Goal: Task Accomplishment & Management: Complete application form

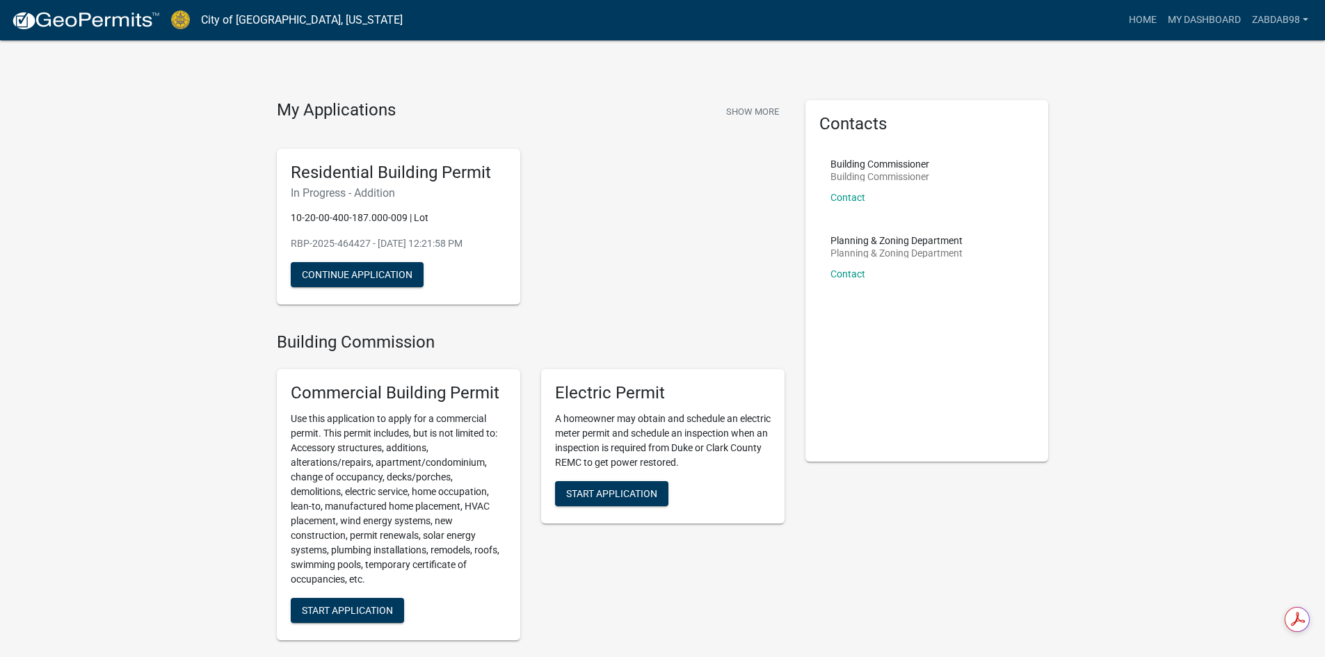
click at [468, 276] on div "Residential Building Permit In Progress - Addition 10-20-00-400-187.000-009 | L…" at bounding box center [398, 227] width 243 height 157
click at [505, 215] on p "10-20-00-400-187.000-009 | Lot" at bounding box center [399, 218] width 216 height 15
click at [611, 495] on span "Start Application" at bounding box center [611, 493] width 91 height 11
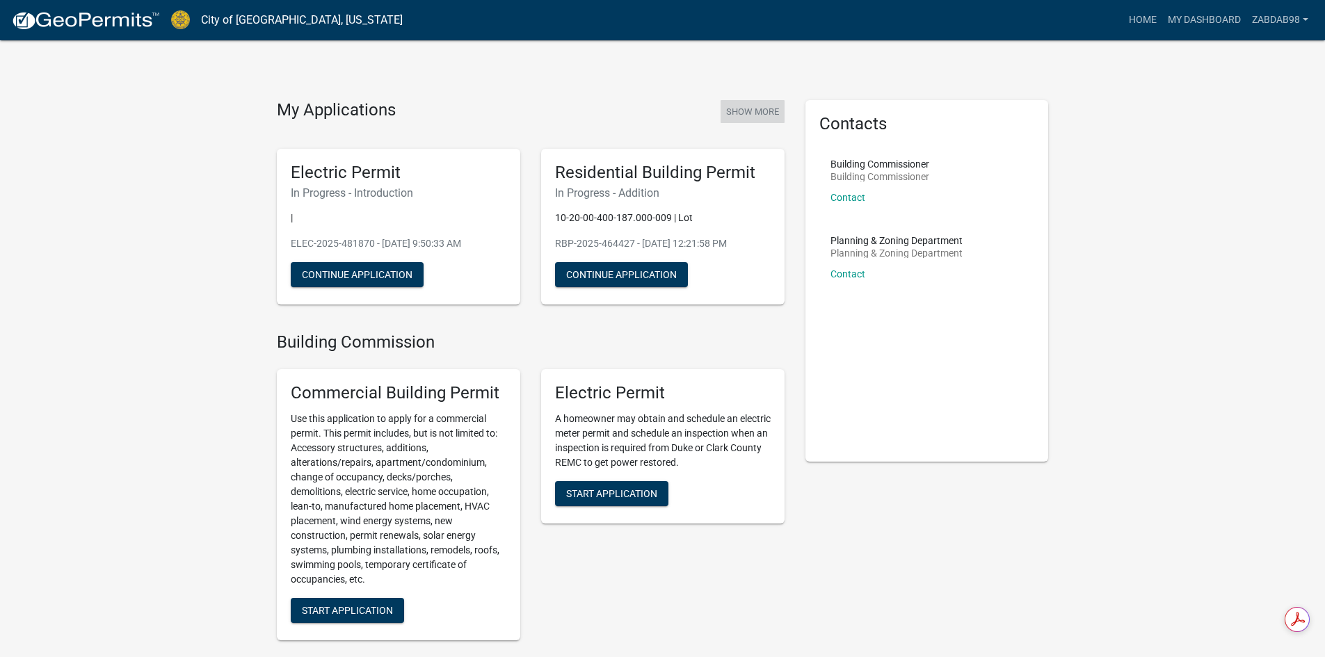
click at [754, 104] on button "Show More" at bounding box center [753, 111] width 64 height 23
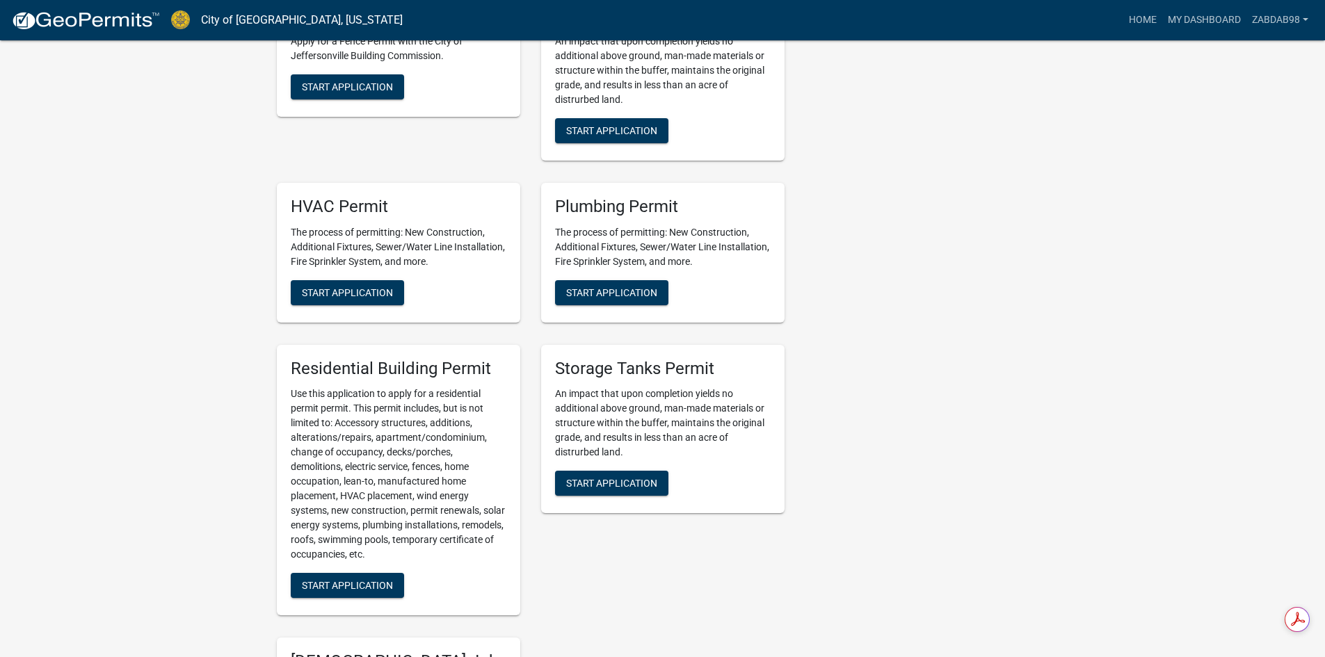
scroll to position [696, 0]
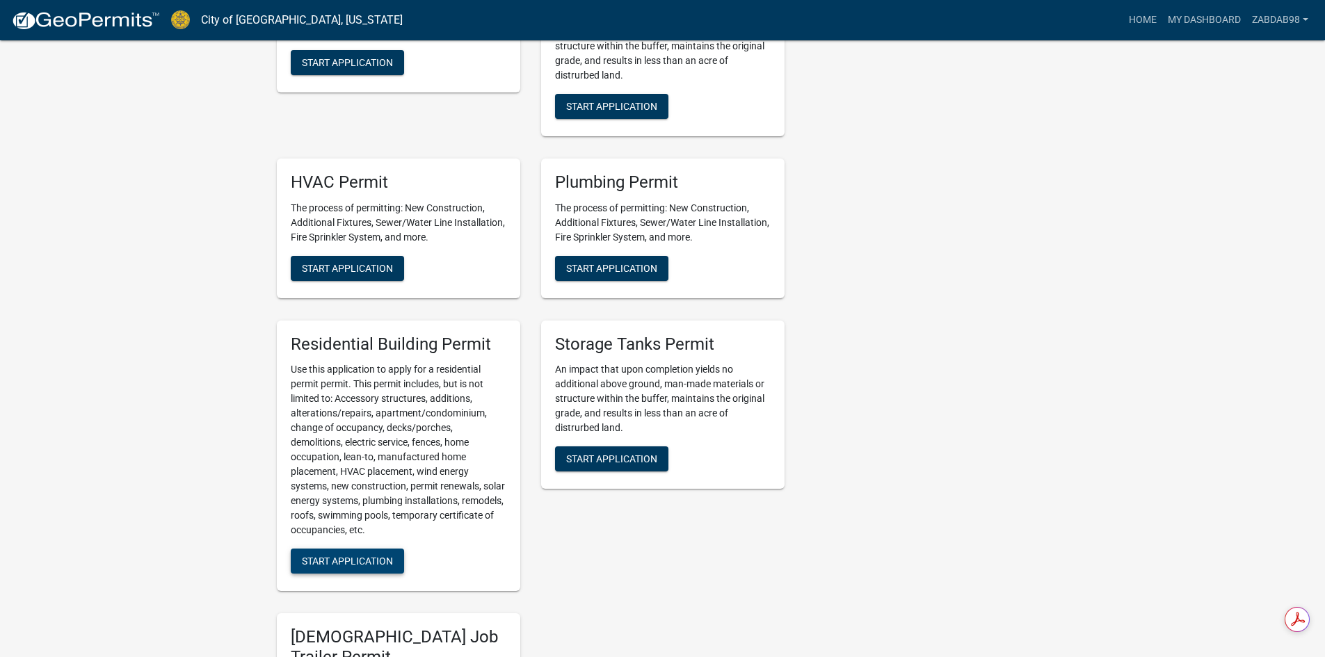
click at [365, 561] on span "Start Application" at bounding box center [347, 561] width 91 height 11
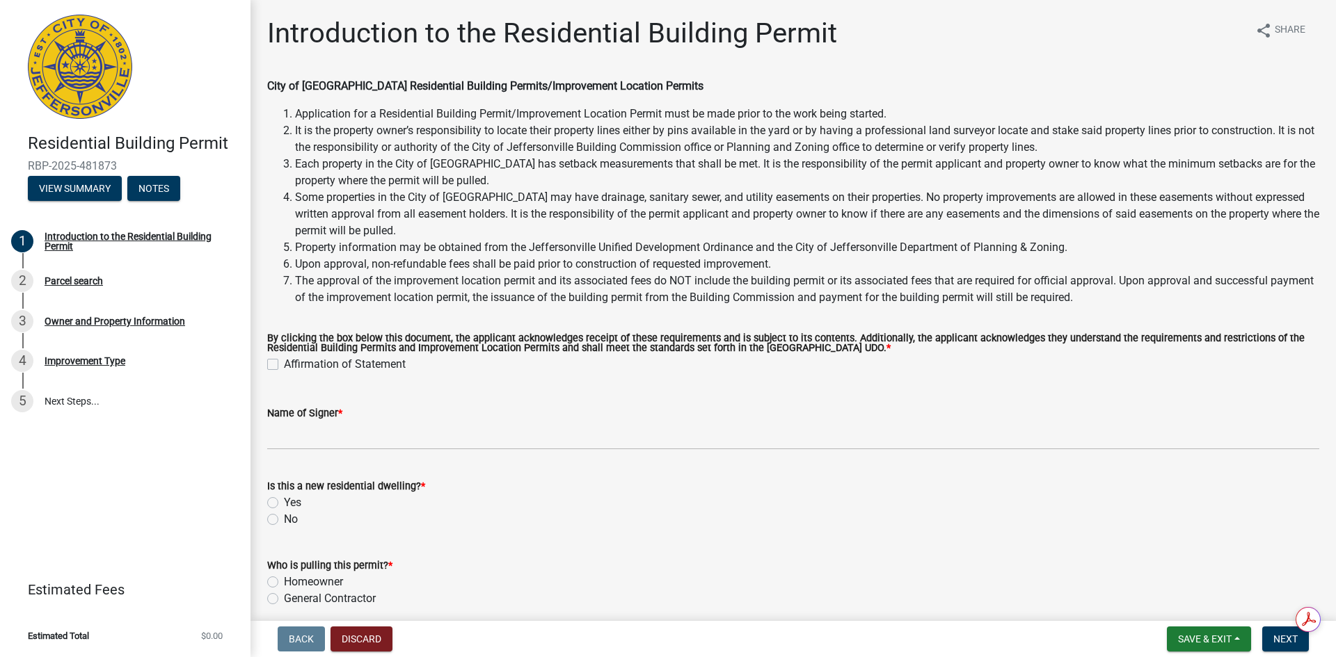
click at [284, 368] on label "Affirmation of Statement" at bounding box center [345, 364] width 122 height 17
click at [284, 365] on input "Affirmation of Statement" at bounding box center [288, 360] width 9 height 9
checkbox input "true"
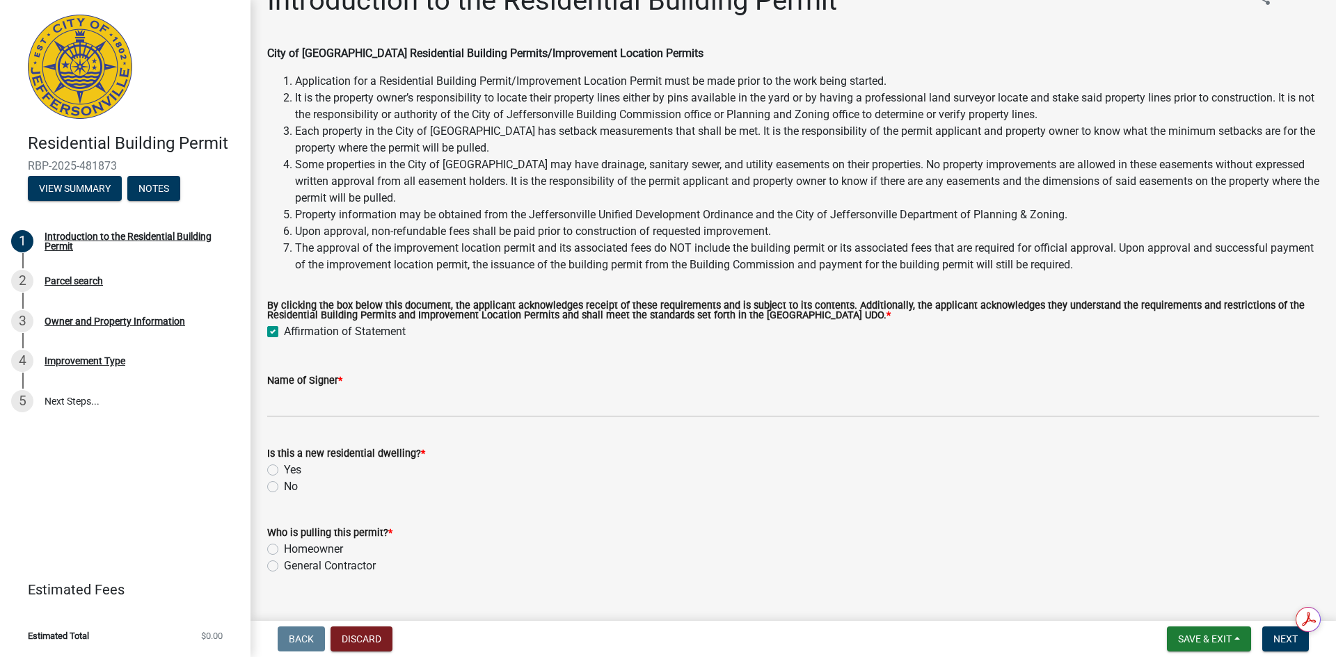
scroll to position [59, 0]
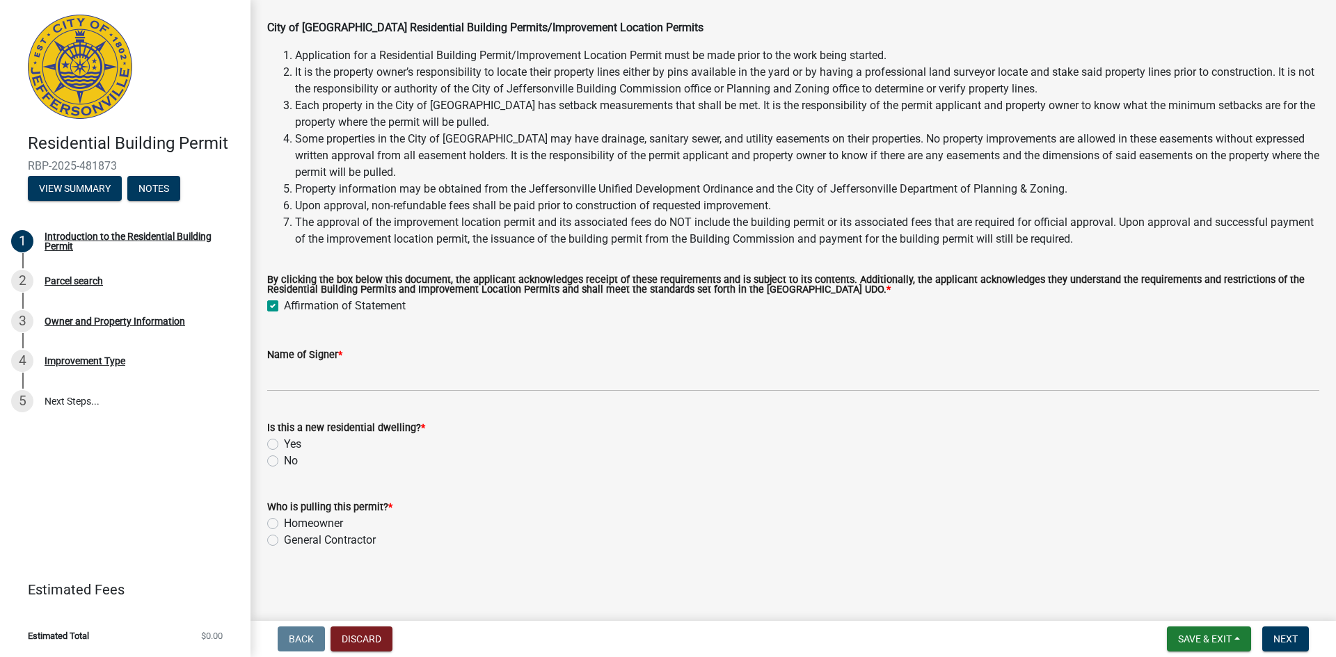
click at [284, 462] on label "No" at bounding box center [291, 461] width 14 height 17
click at [284, 462] on input "No" at bounding box center [288, 457] width 9 height 9
radio input "true"
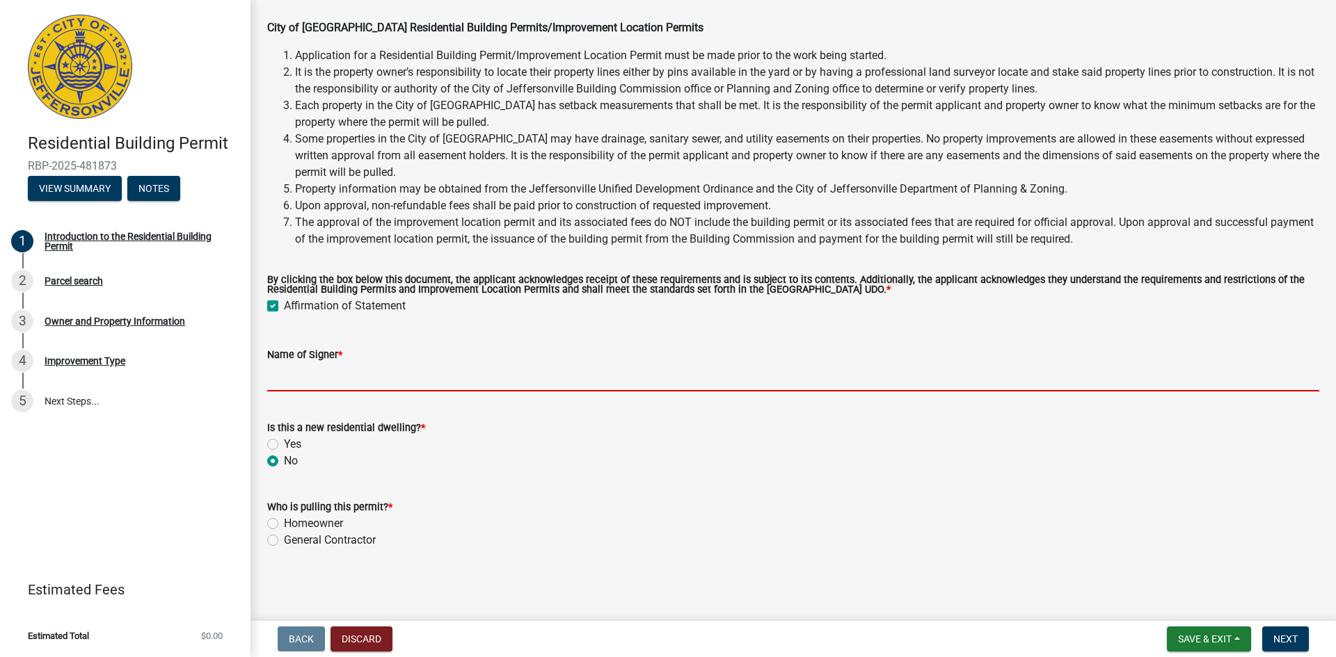
click at [314, 372] on input "Name of Signer *" at bounding box center [793, 377] width 1052 height 29
click at [274, 527] on div "Who is pulling this permit? * Homeowner General Contractor" at bounding box center [793, 524] width 1052 height 50
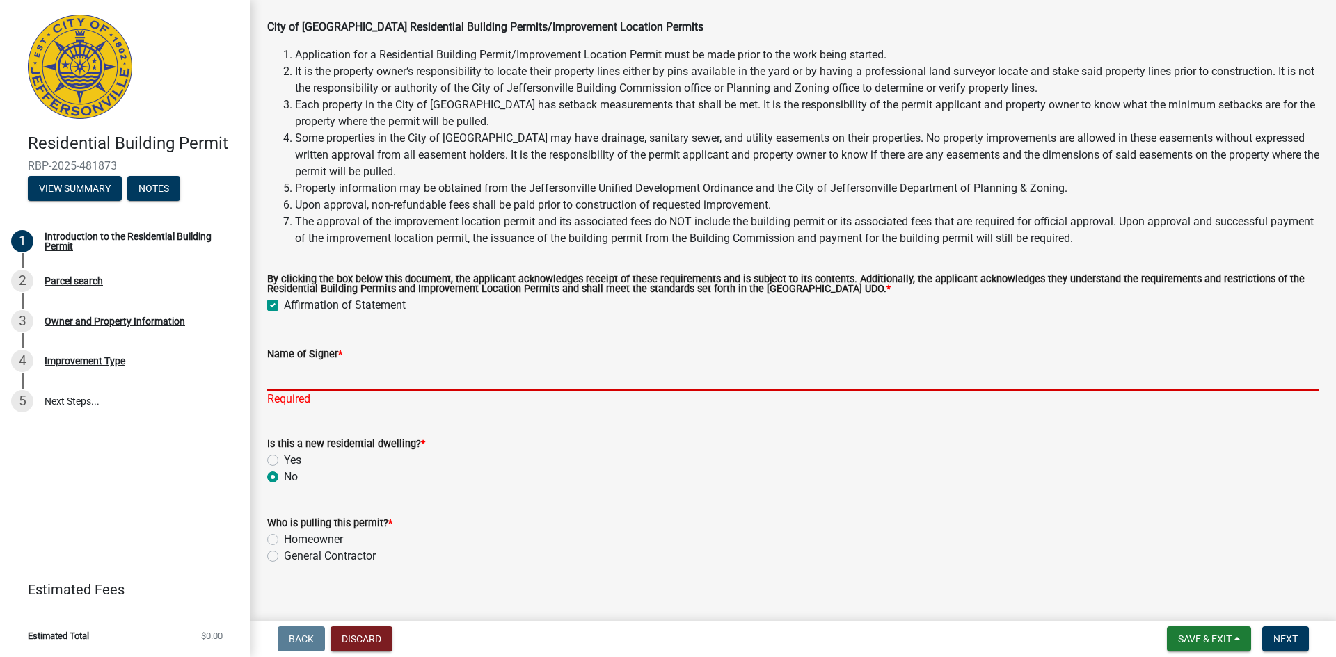
click at [313, 387] on input "Name of Signer *" at bounding box center [793, 376] width 1052 height 29
type input "[PERSON_NAME]"
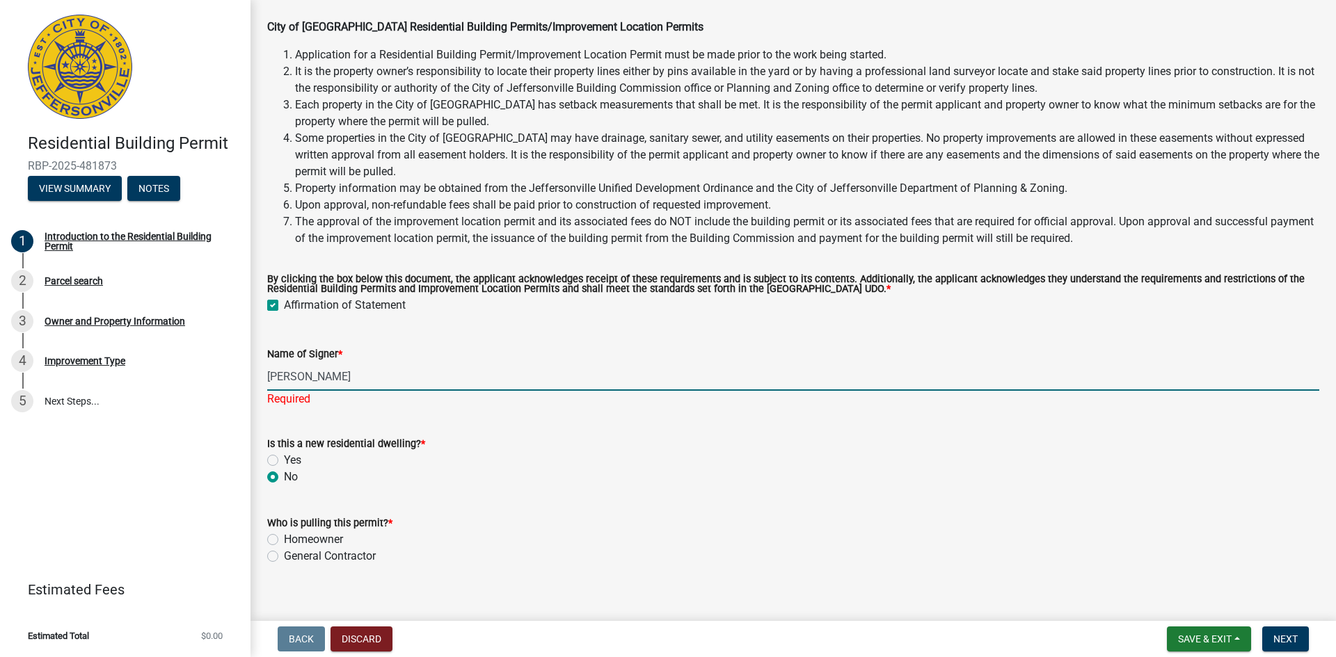
click at [275, 543] on div "Who is pulling this permit? * Homeowner General Contractor" at bounding box center [793, 540] width 1052 height 50
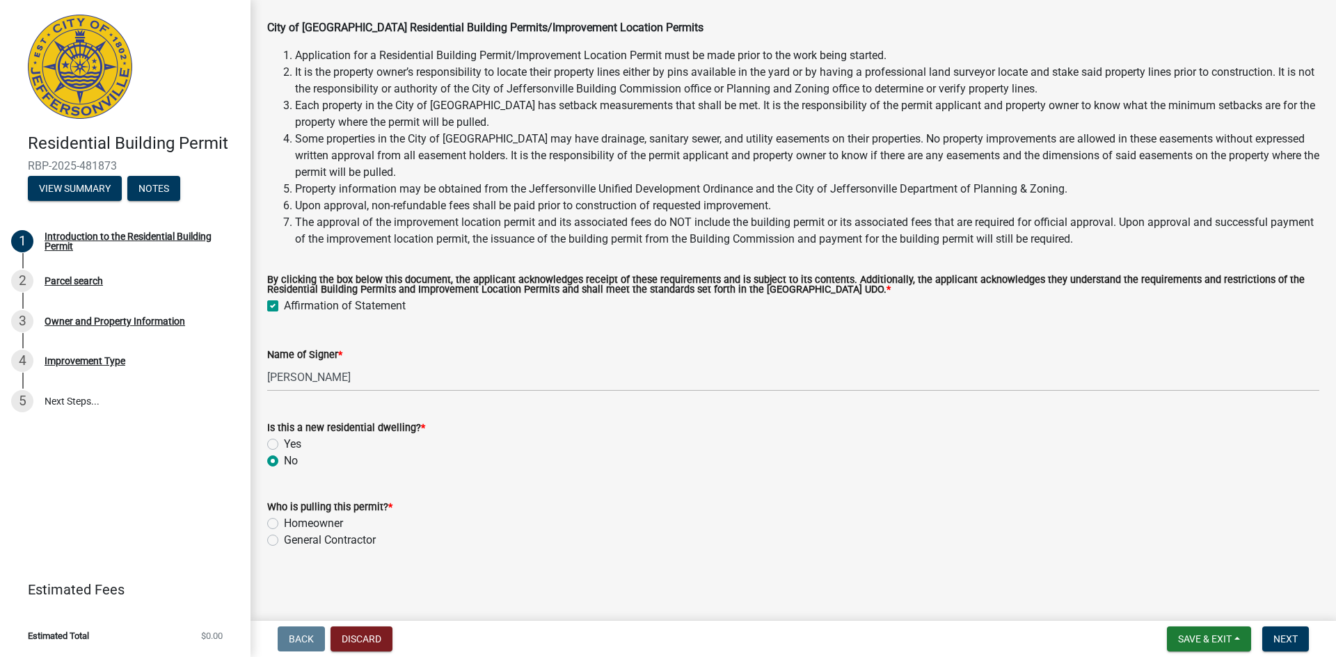
click at [284, 524] on label "Homeowner" at bounding box center [313, 523] width 59 height 17
click at [284, 524] on input "Homeowner" at bounding box center [288, 519] width 9 height 9
radio input "true"
click at [1283, 637] on span "Next" at bounding box center [1285, 639] width 24 height 11
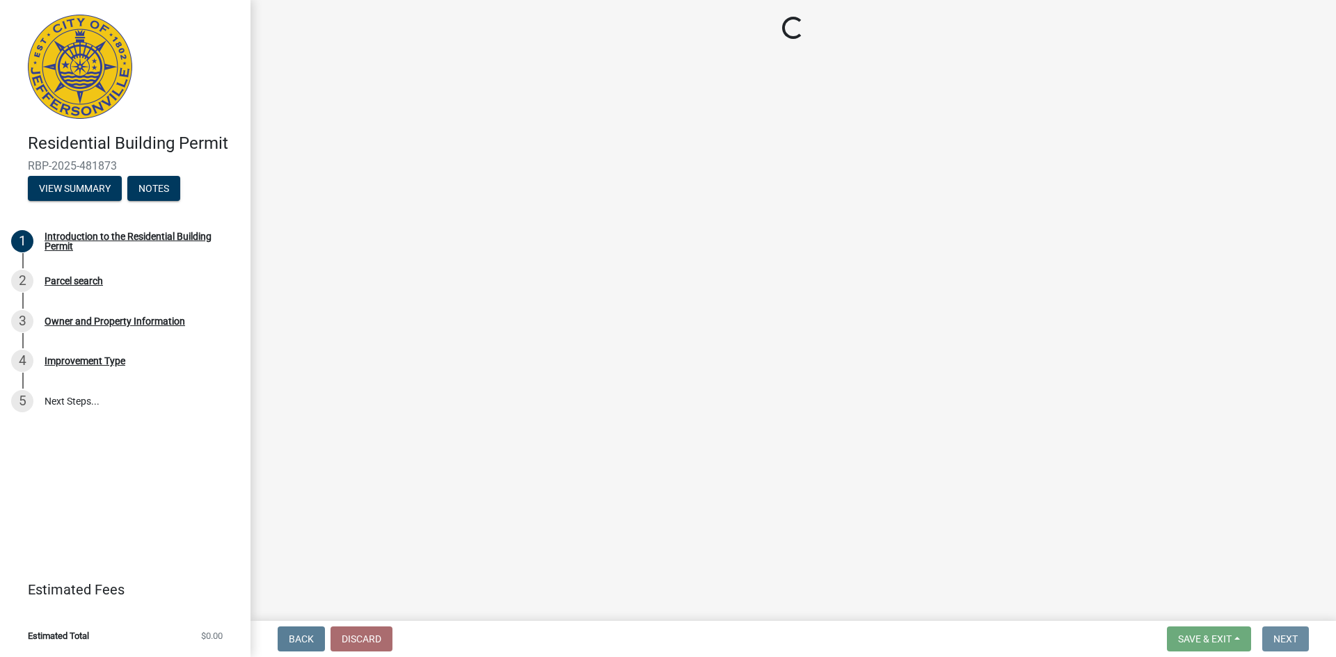
scroll to position [0, 0]
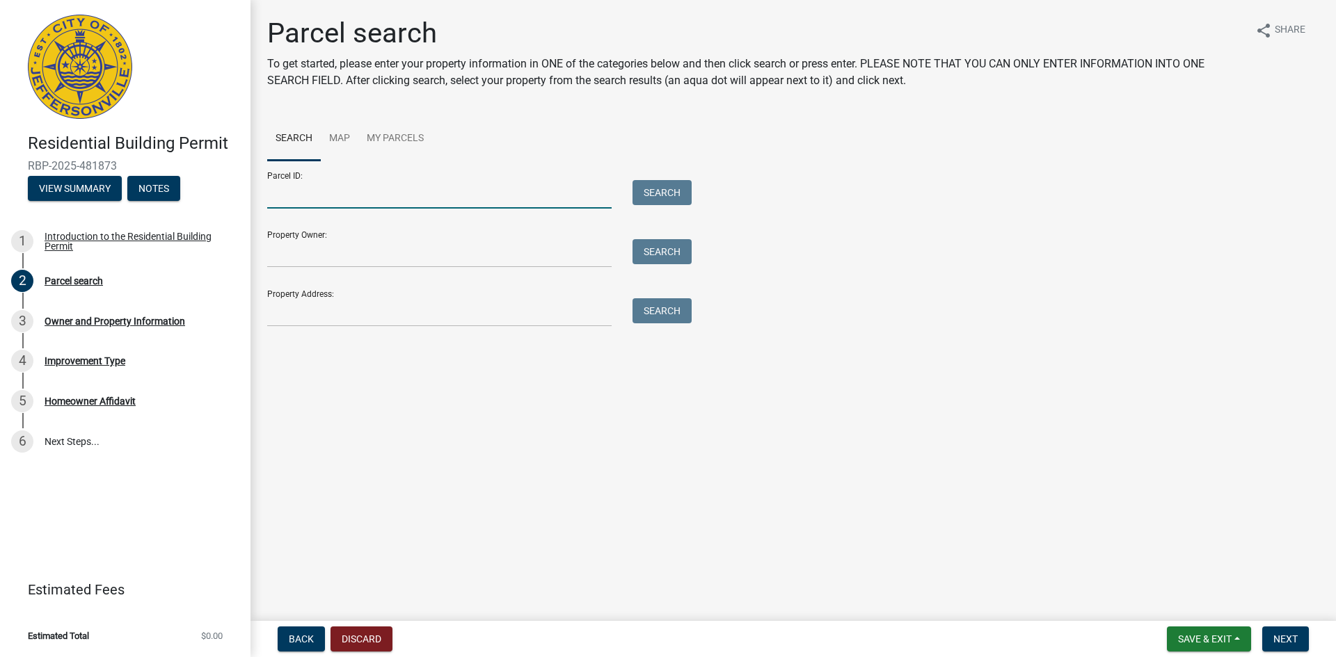
click at [369, 191] on input "Parcel ID:" at bounding box center [439, 194] width 344 height 29
click at [342, 147] on link "Map" at bounding box center [340, 139] width 38 height 45
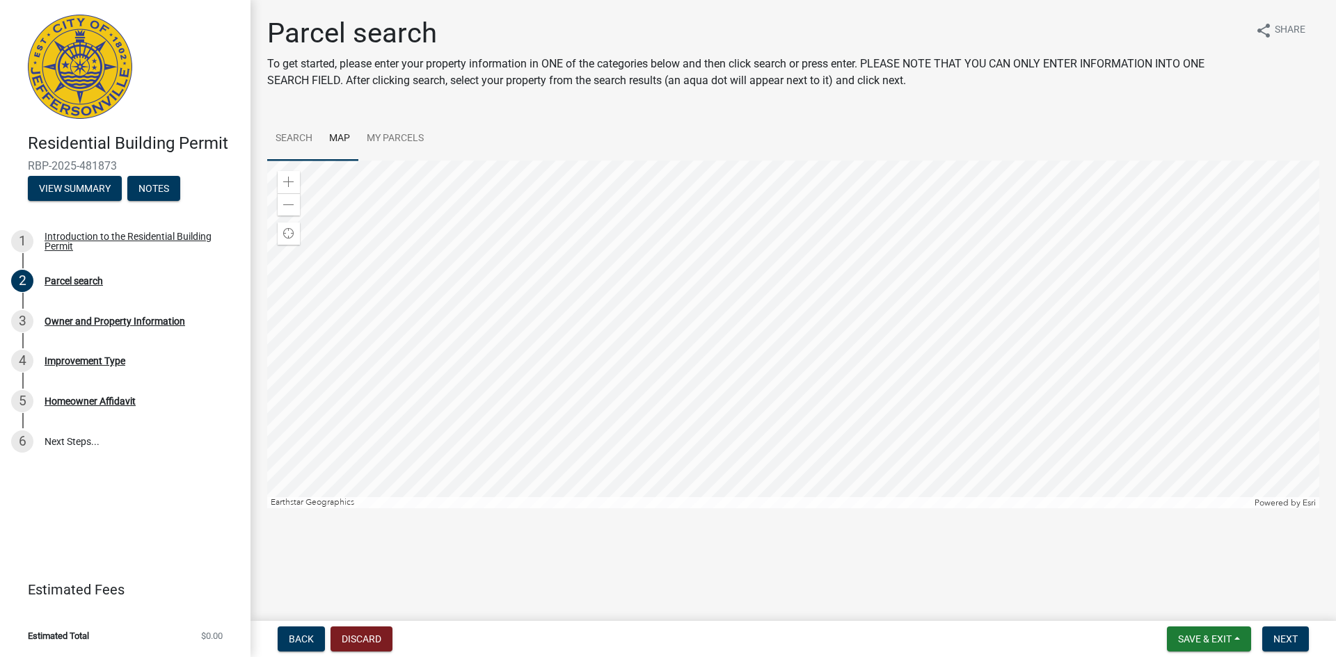
click at [301, 140] on link "Search" at bounding box center [294, 139] width 54 height 45
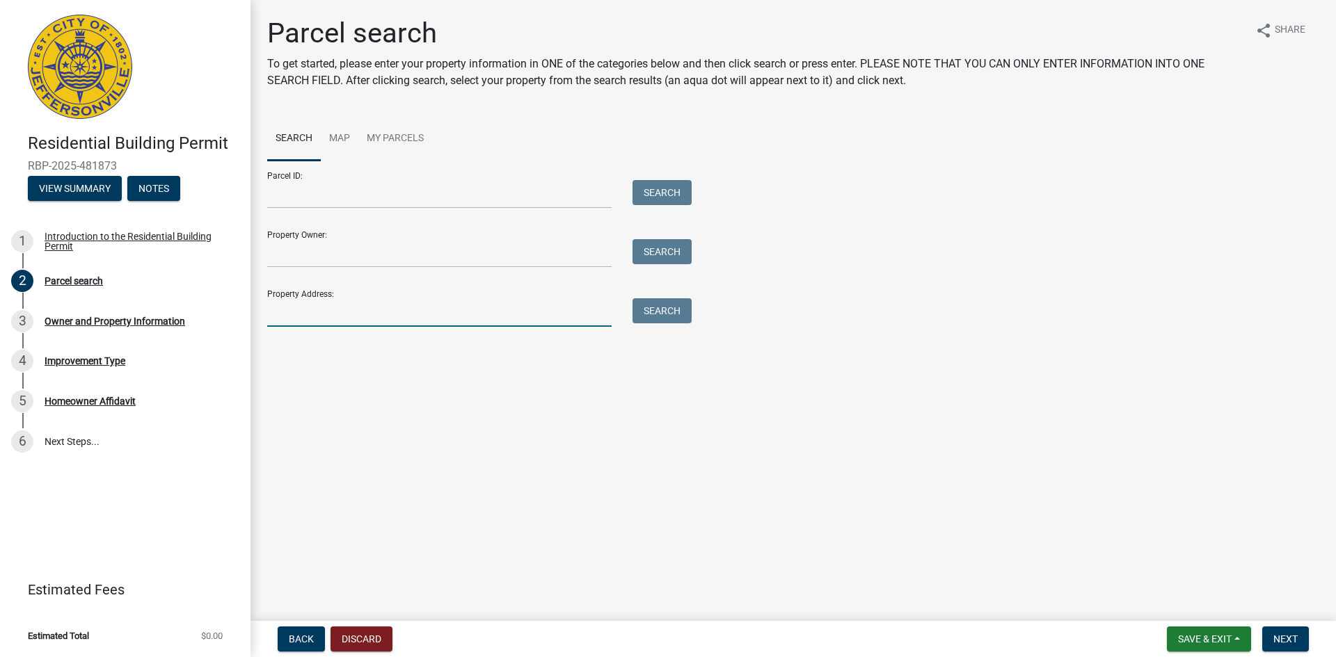
click at [380, 319] on input "Property Address:" at bounding box center [439, 312] width 344 height 29
type input "[STREET_ADDRESS][PERSON_NAME]"
click at [652, 312] on button "Search" at bounding box center [661, 310] width 59 height 25
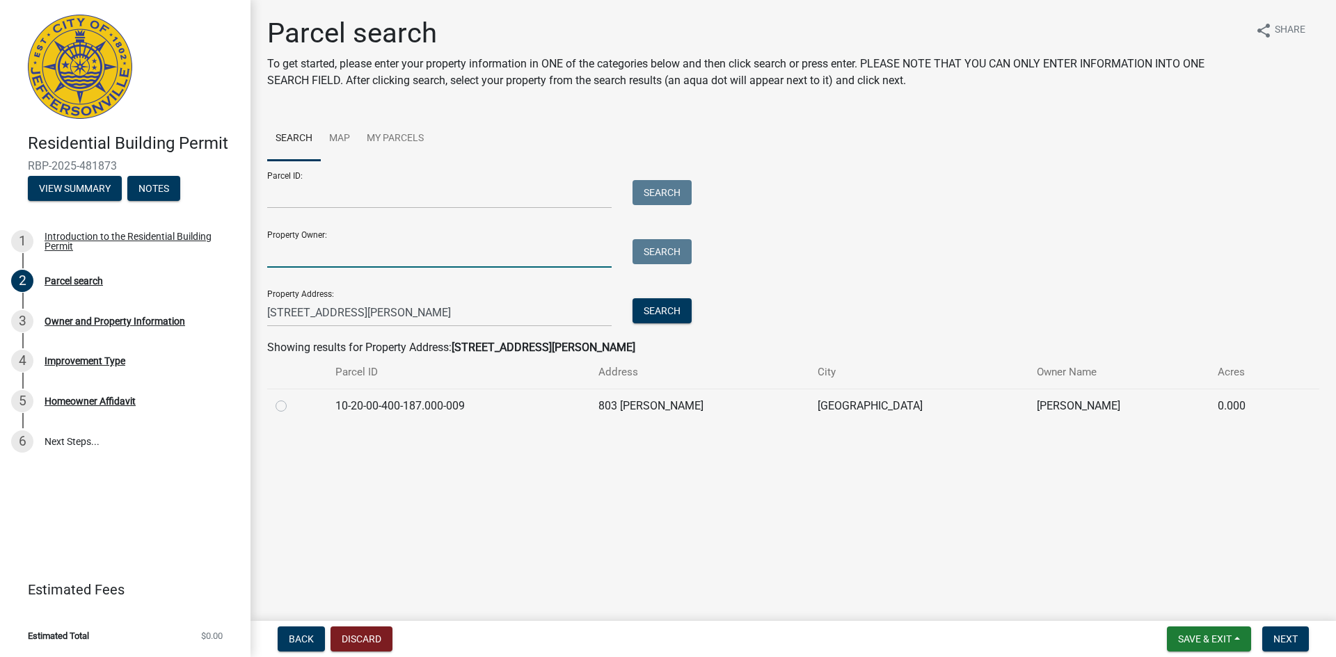
click at [398, 253] on input "Property Owner:" at bounding box center [439, 253] width 344 height 29
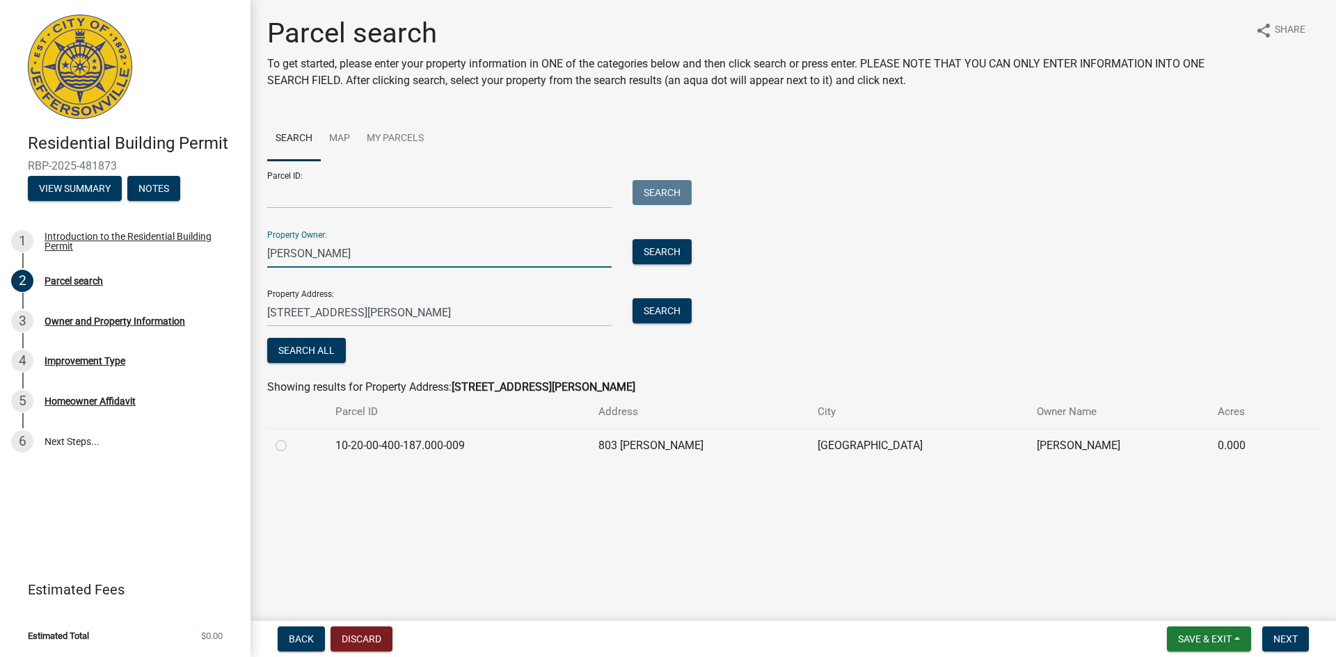
type input "[PERSON_NAME]"
click at [305, 355] on button "Search All" at bounding box center [306, 350] width 79 height 25
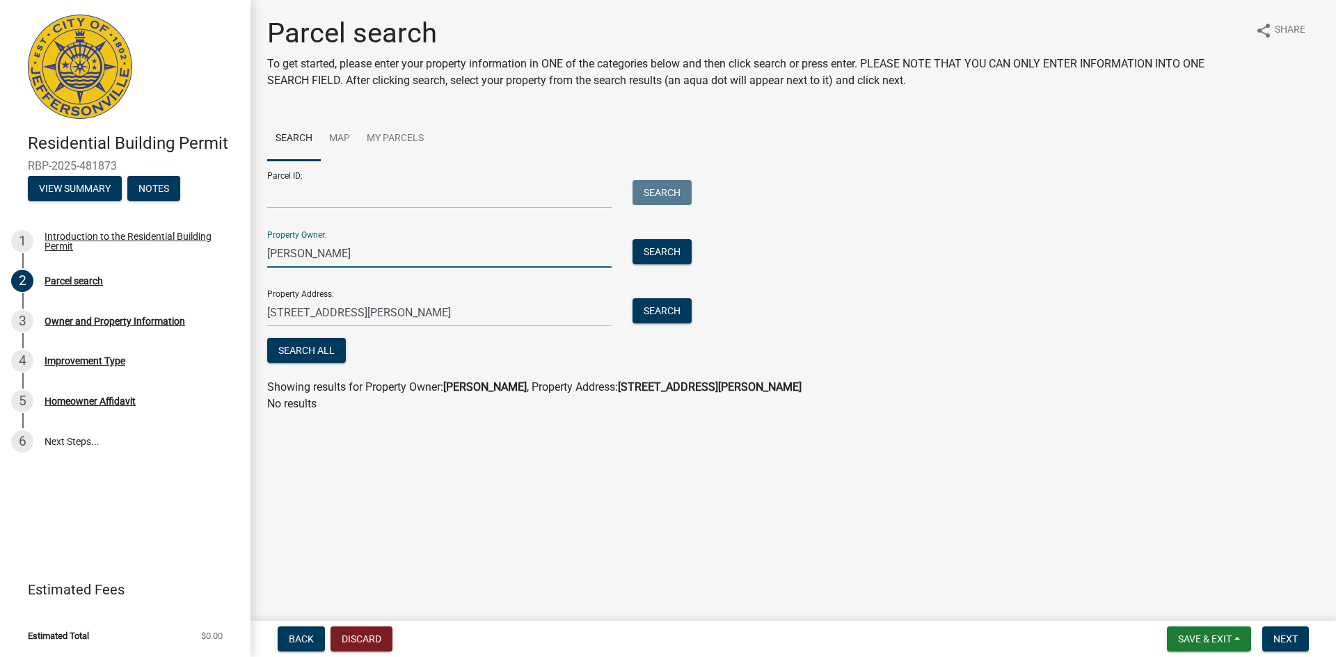
drag, startPoint x: 353, startPoint y: 252, endPoint x: 312, endPoint y: 246, distance: 42.2
click at [312, 246] on input "[PERSON_NAME]" at bounding box center [439, 253] width 344 height 29
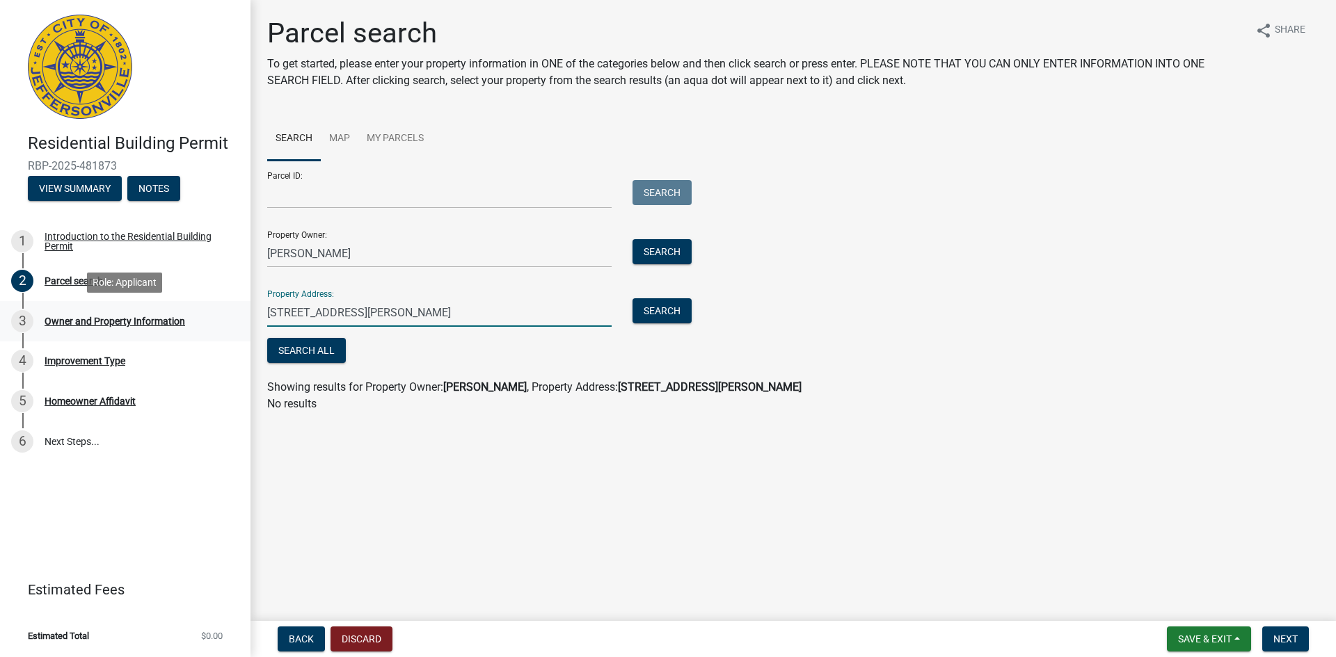
drag, startPoint x: 358, startPoint y: 316, endPoint x: 96, endPoint y: 332, distance: 262.1
click at [96, 332] on div "Residential Building Permit RBP-2025-481873 View Summary Notes 1 Introduction t…" at bounding box center [668, 328] width 1336 height 657
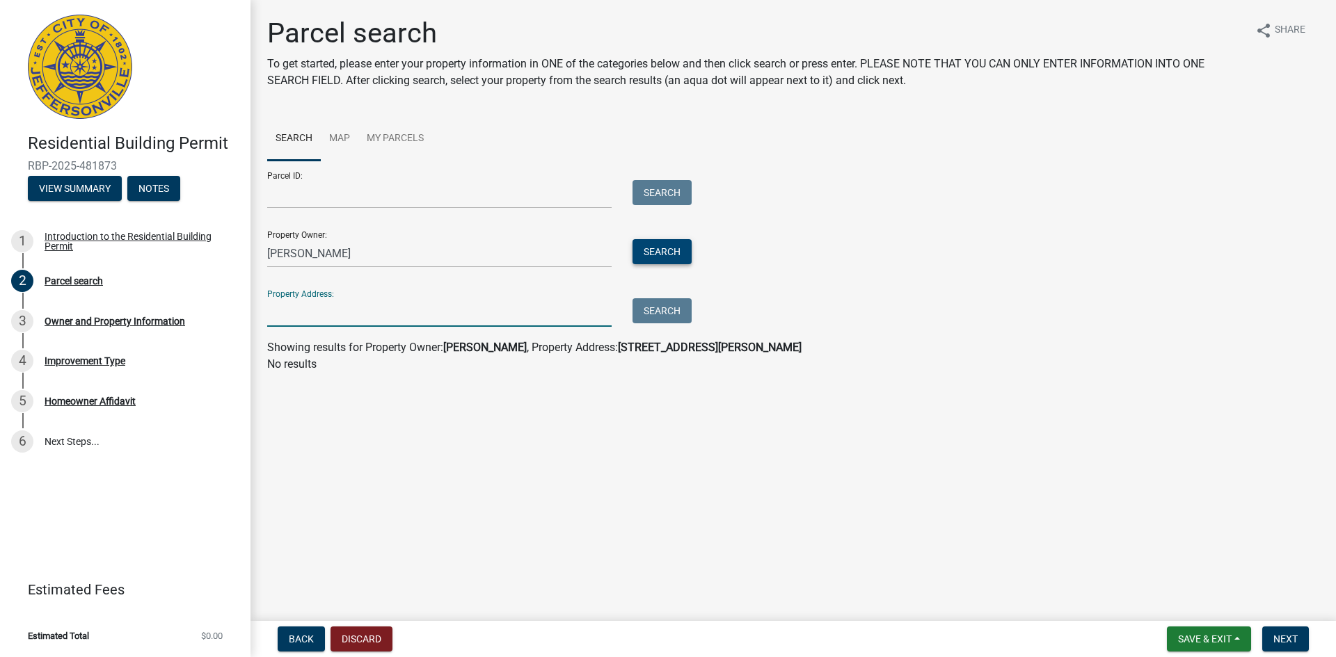
click at [658, 246] on button "Search" at bounding box center [661, 251] width 59 height 25
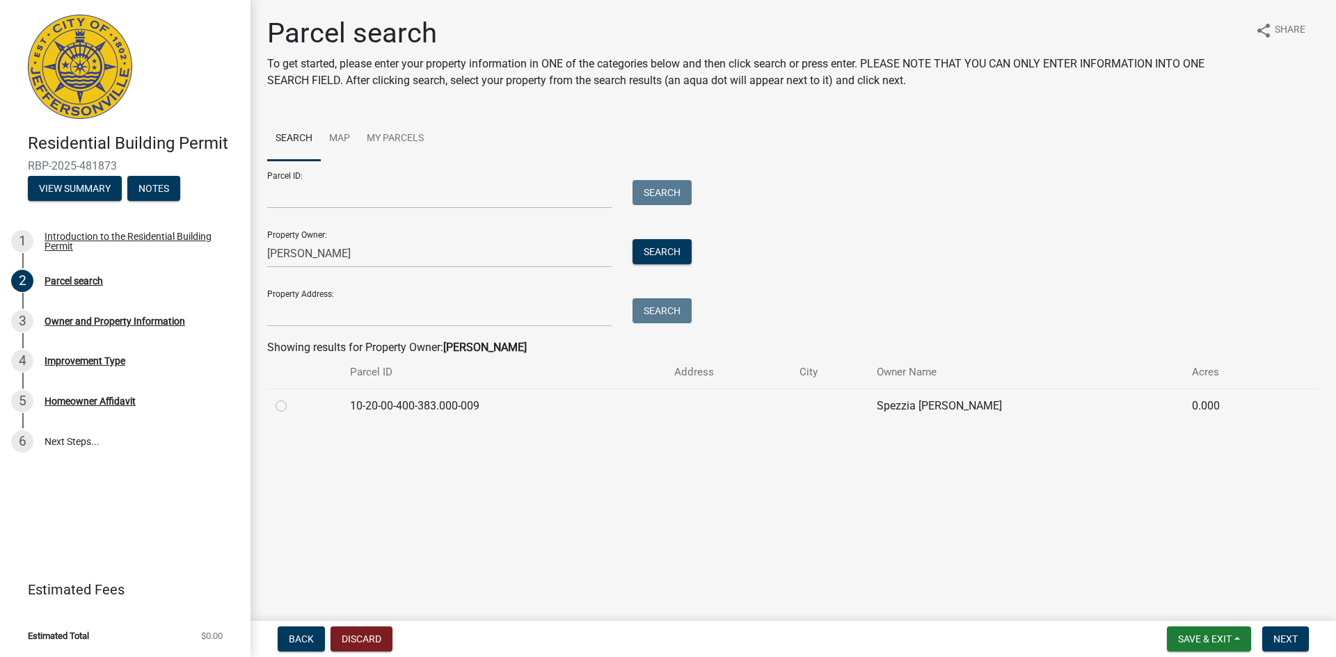
click at [399, 409] on td "10-20-00-400-383.000-009" at bounding box center [504, 406] width 324 height 34
click at [292, 398] on label at bounding box center [292, 398] width 0 height 0
click at [292, 401] on input "radio" at bounding box center [296, 402] width 9 height 9
radio input "true"
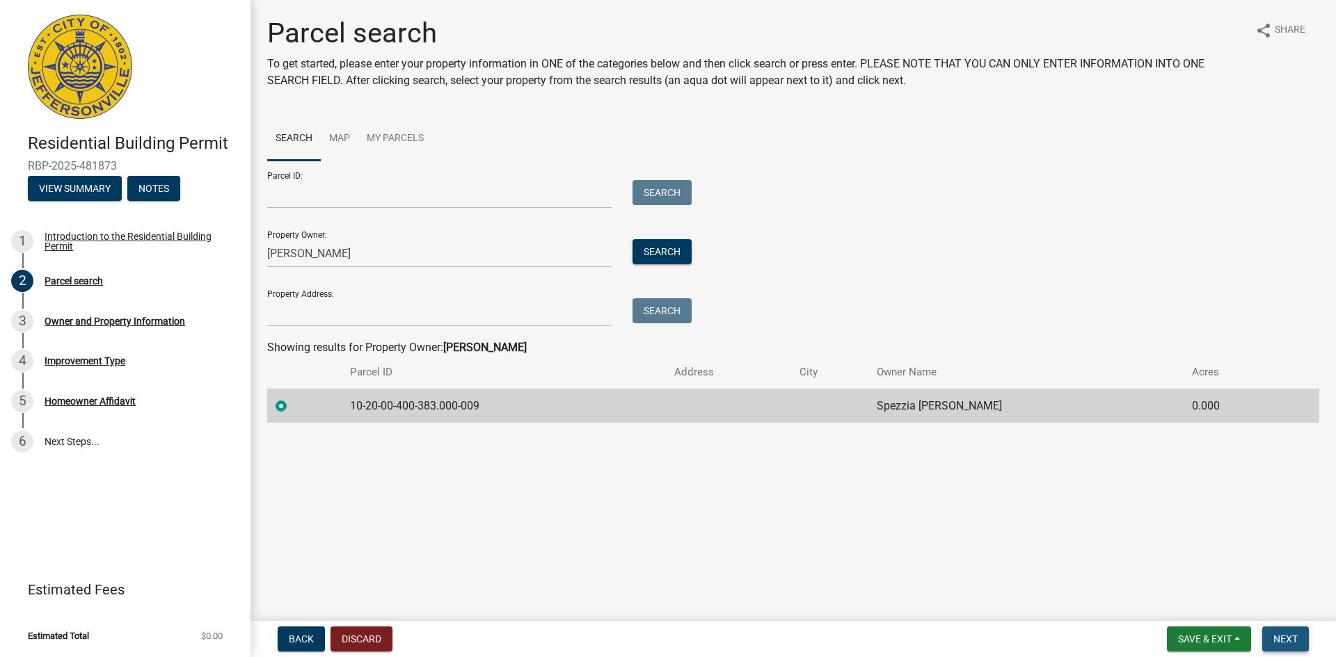
click at [1292, 641] on span "Next" at bounding box center [1285, 639] width 24 height 11
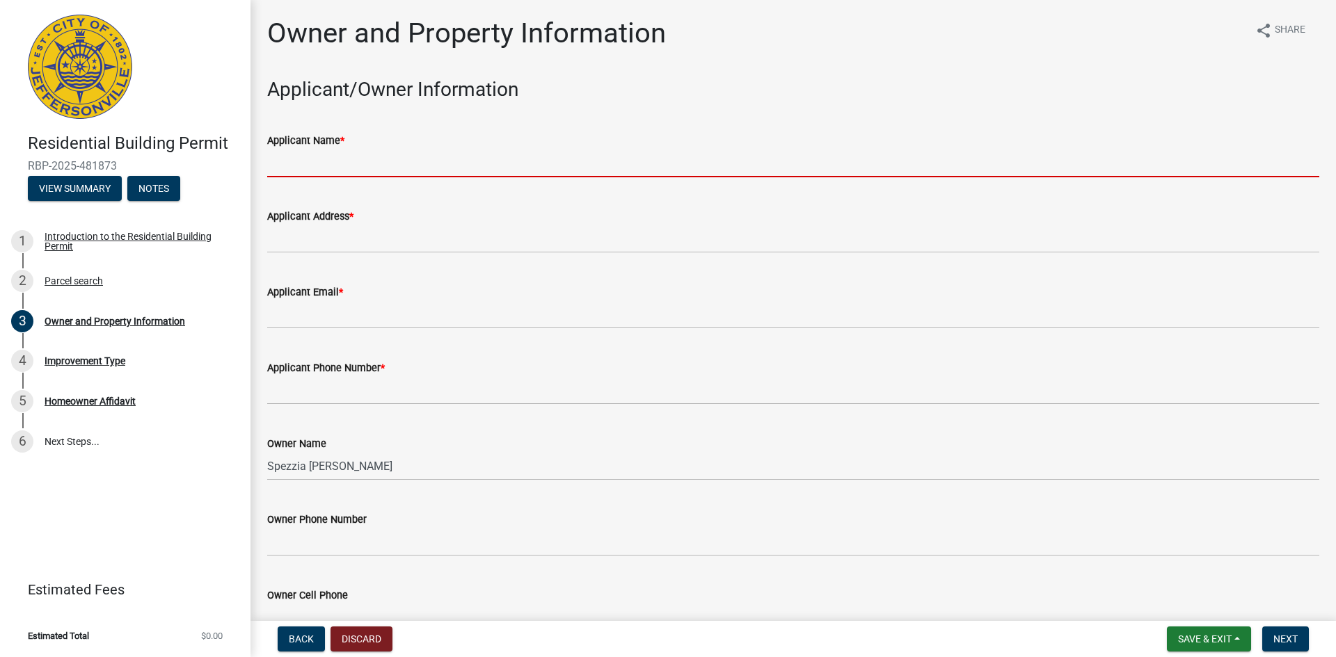
click at [354, 159] on input "Applicant Name *" at bounding box center [793, 163] width 1052 height 29
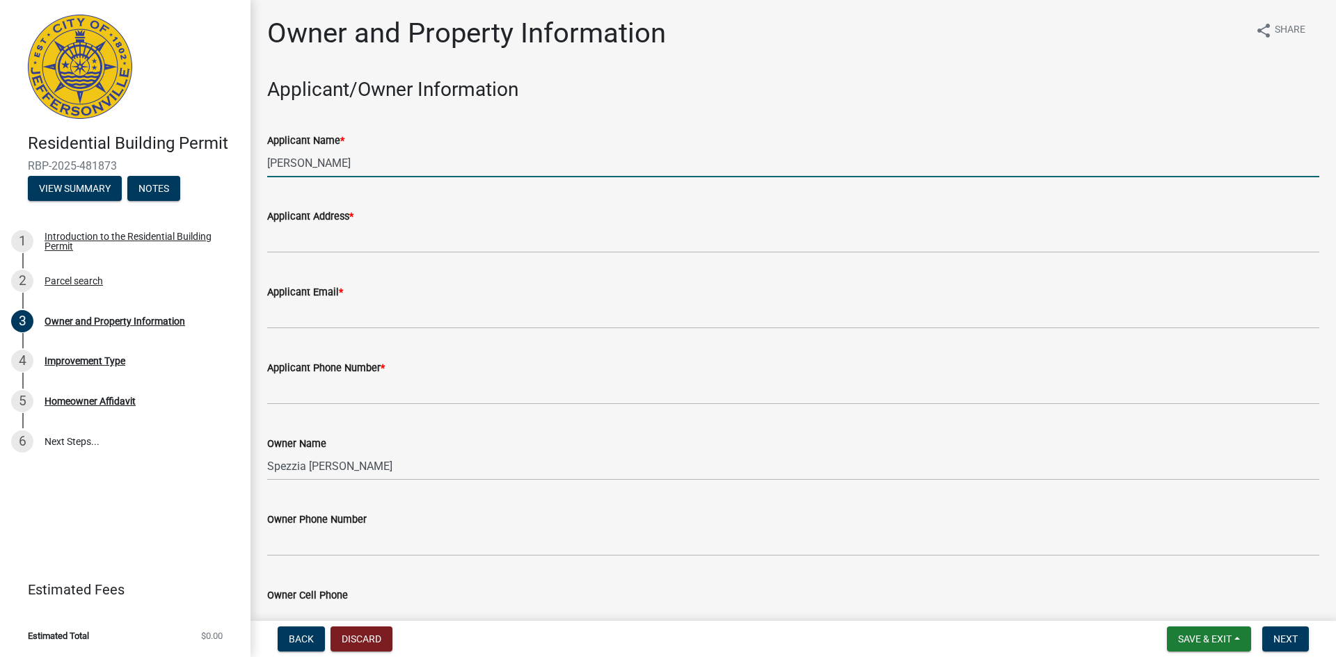
type input "[PERSON_NAME]"
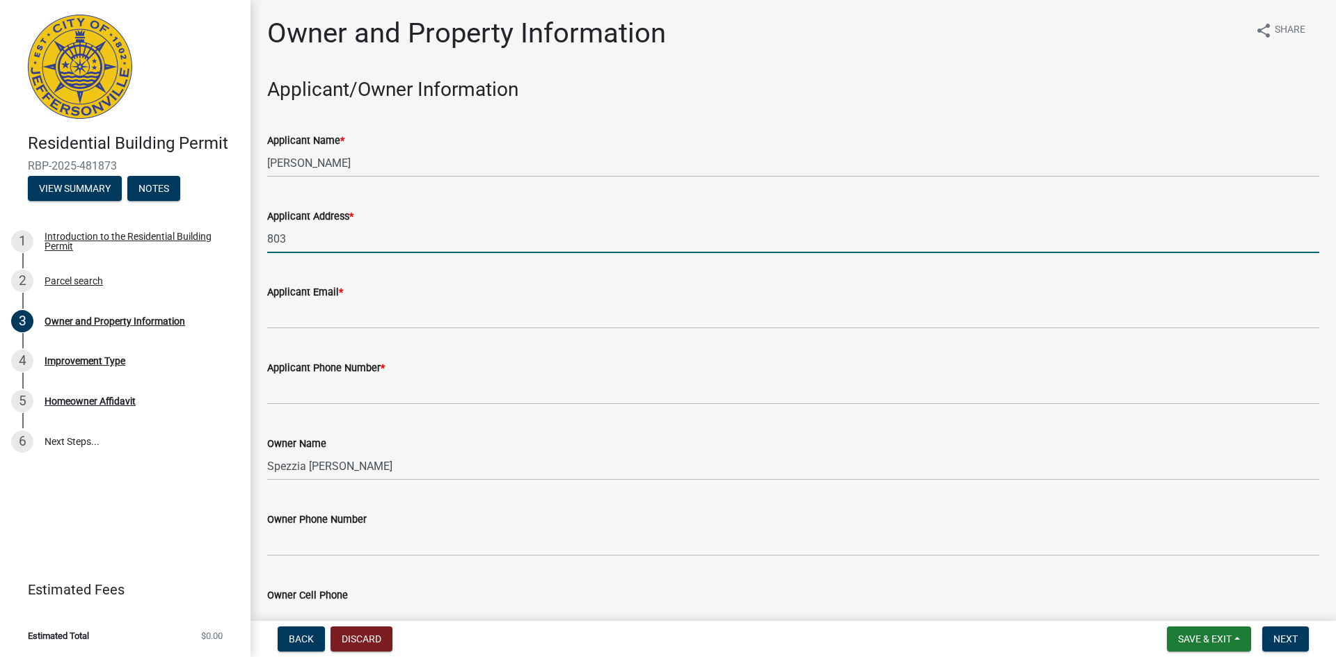
type input "803 [PERSON_NAME]"
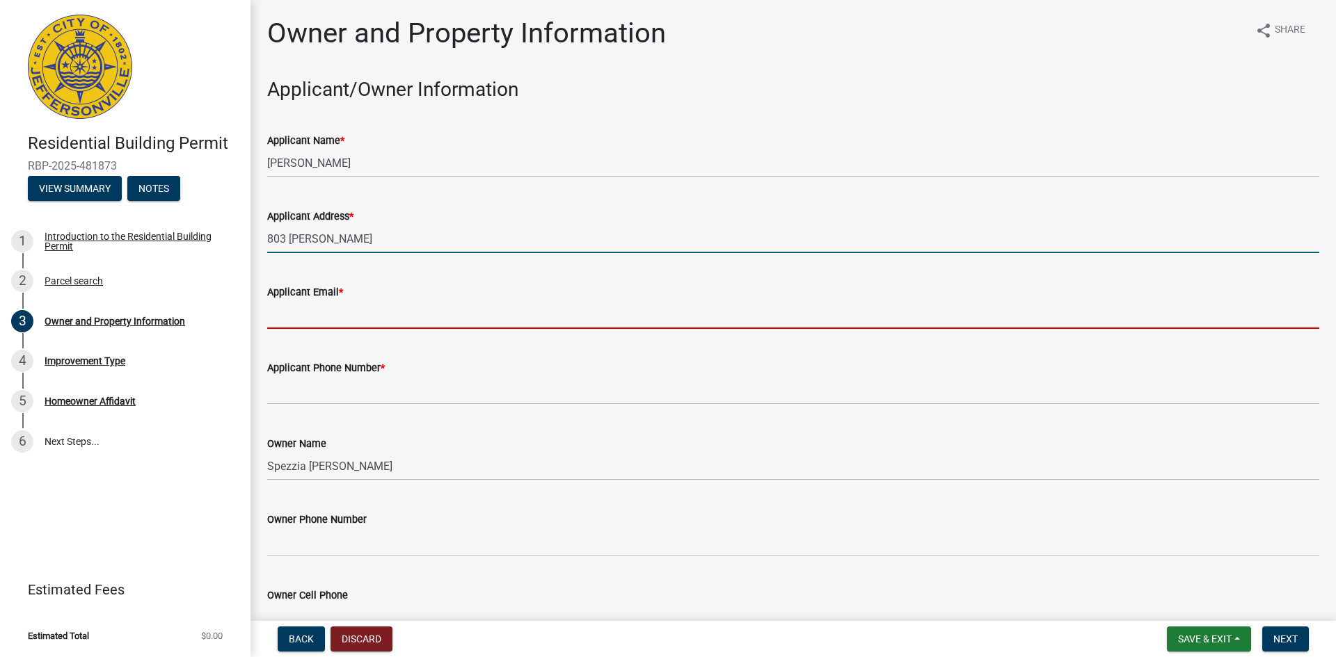
type input "[EMAIL_ADDRESS][DOMAIN_NAME]"
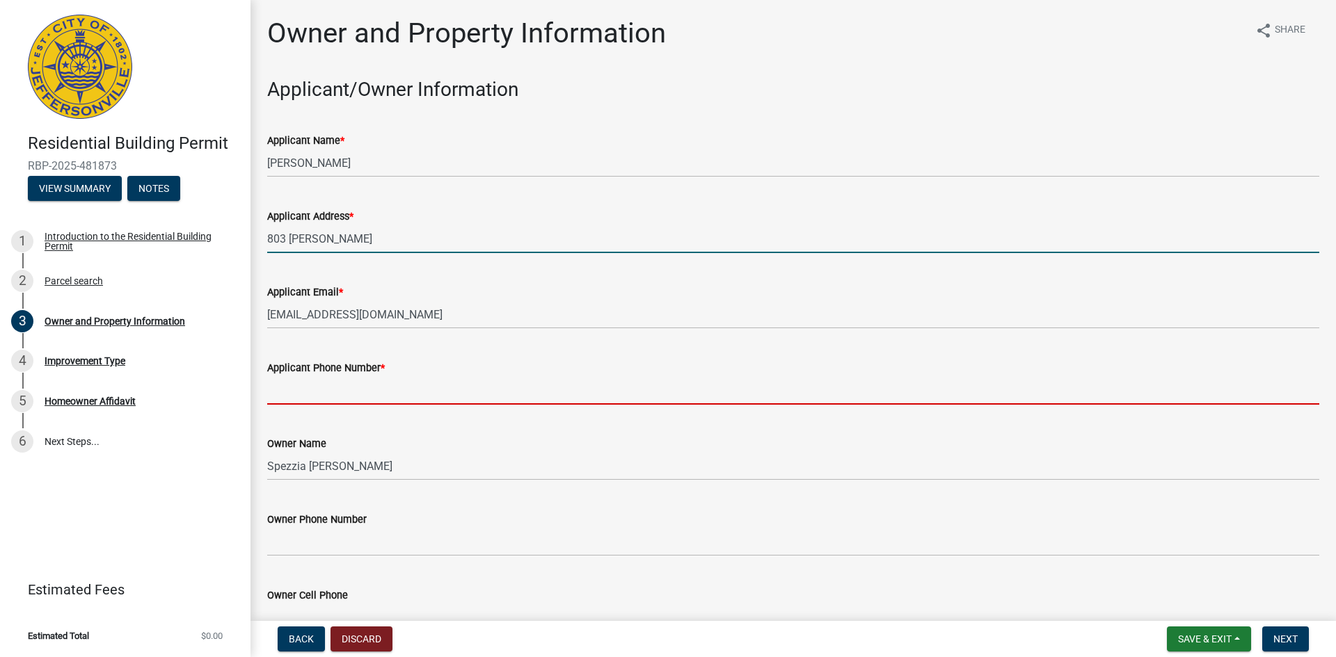
type input "8129875463"
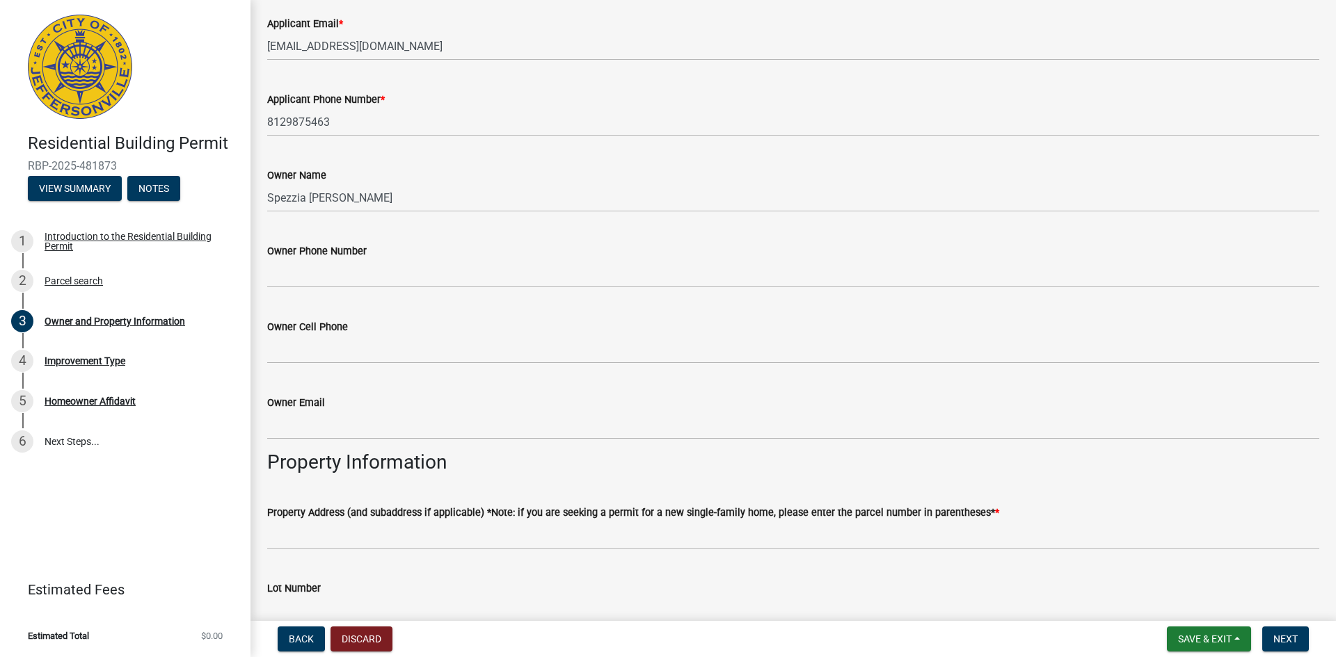
scroll to position [278, 0]
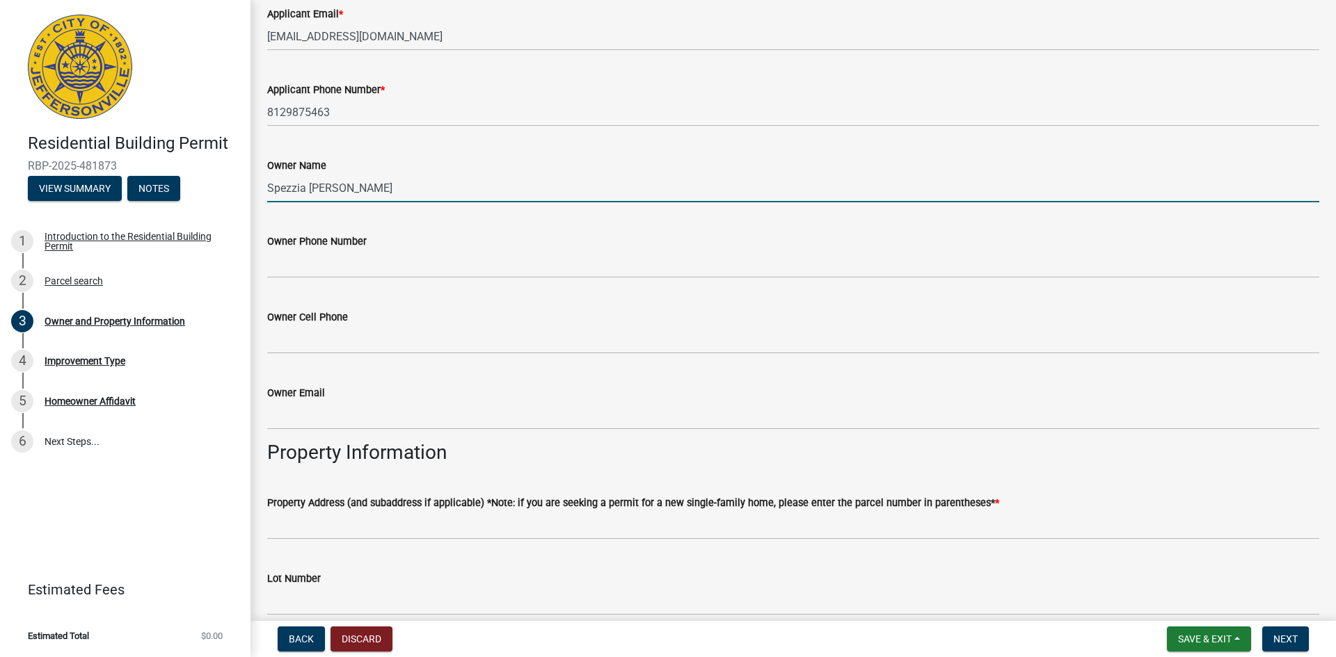
click at [328, 199] on input "Spezzia [PERSON_NAME]" at bounding box center [793, 188] width 1052 height 29
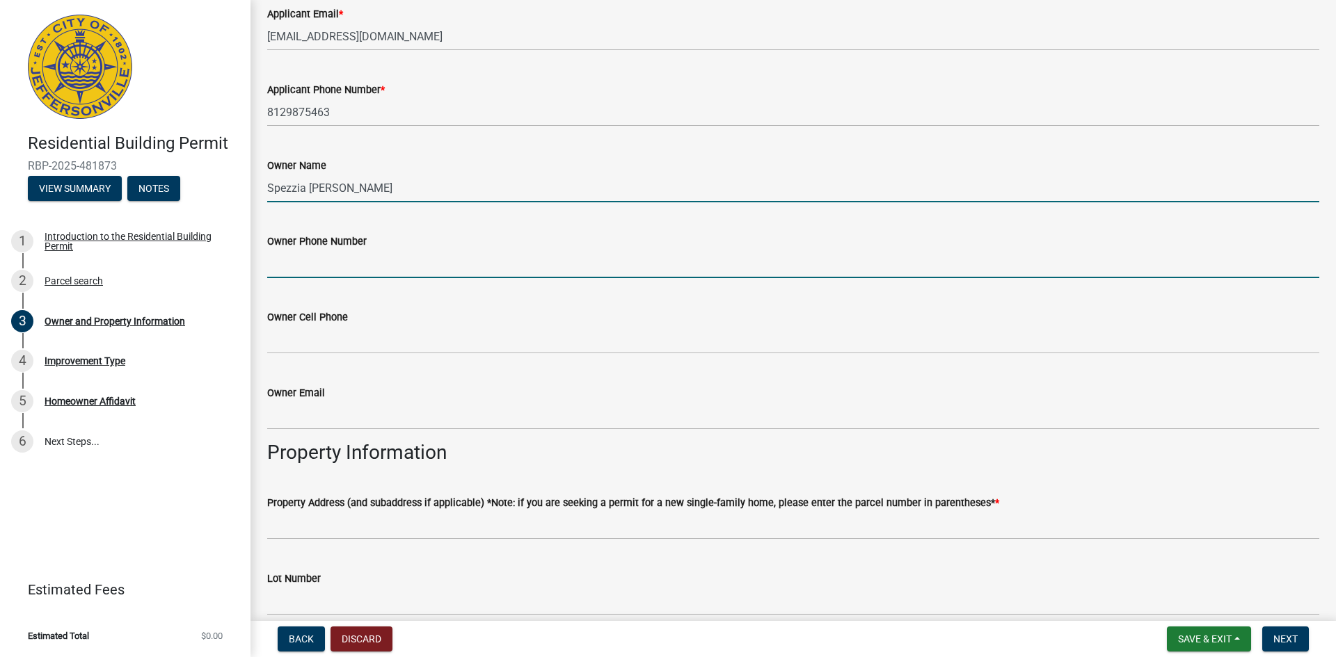
click at [307, 265] on input "Owner Phone Number" at bounding box center [793, 264] width 1052 height 29
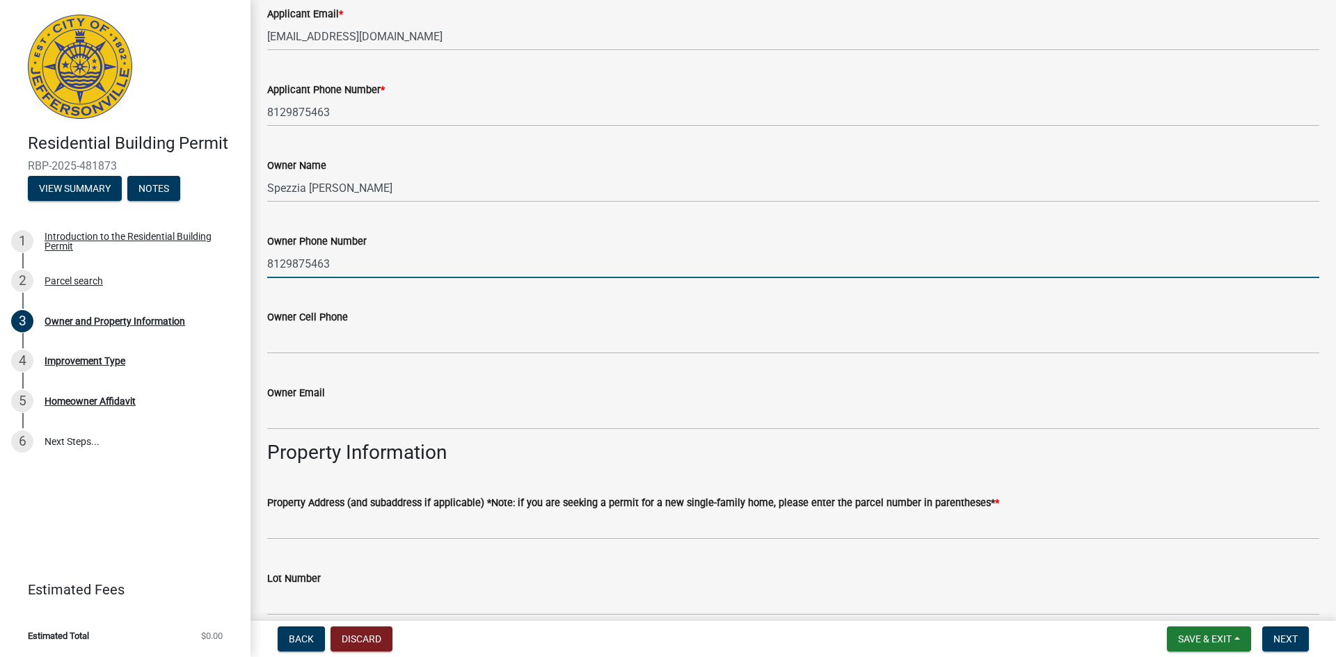
type input "8129875463"
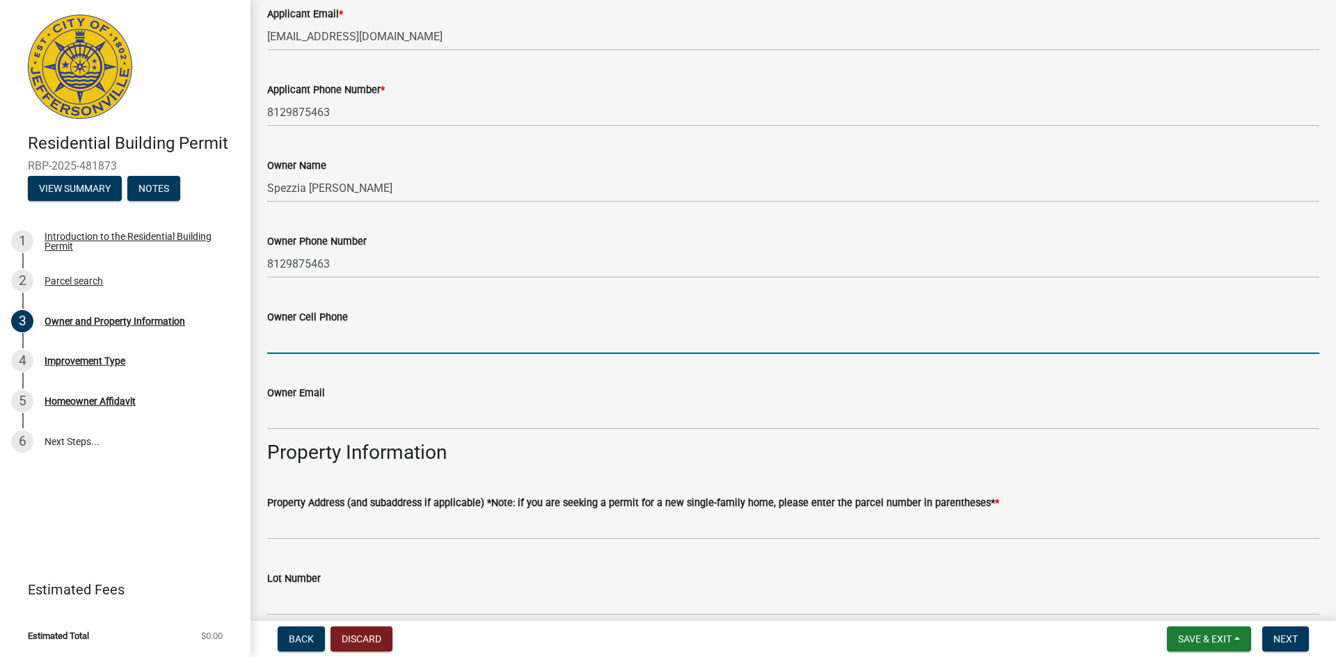
click at [305, 341] on input "Owner Cell Phone" at bounding box center [793, 340] width 1052 height 29
type input "8129875463"
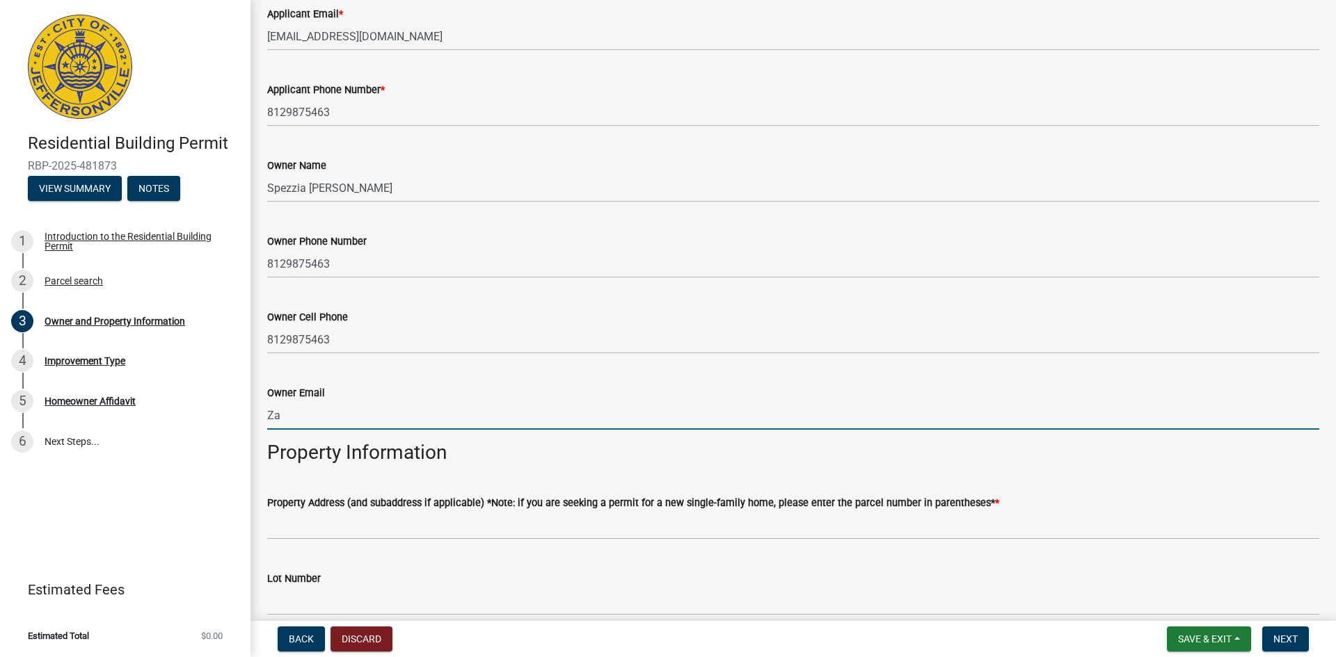
type input "[EMAIL_ADDRESS][DOMAIN_NAME]"
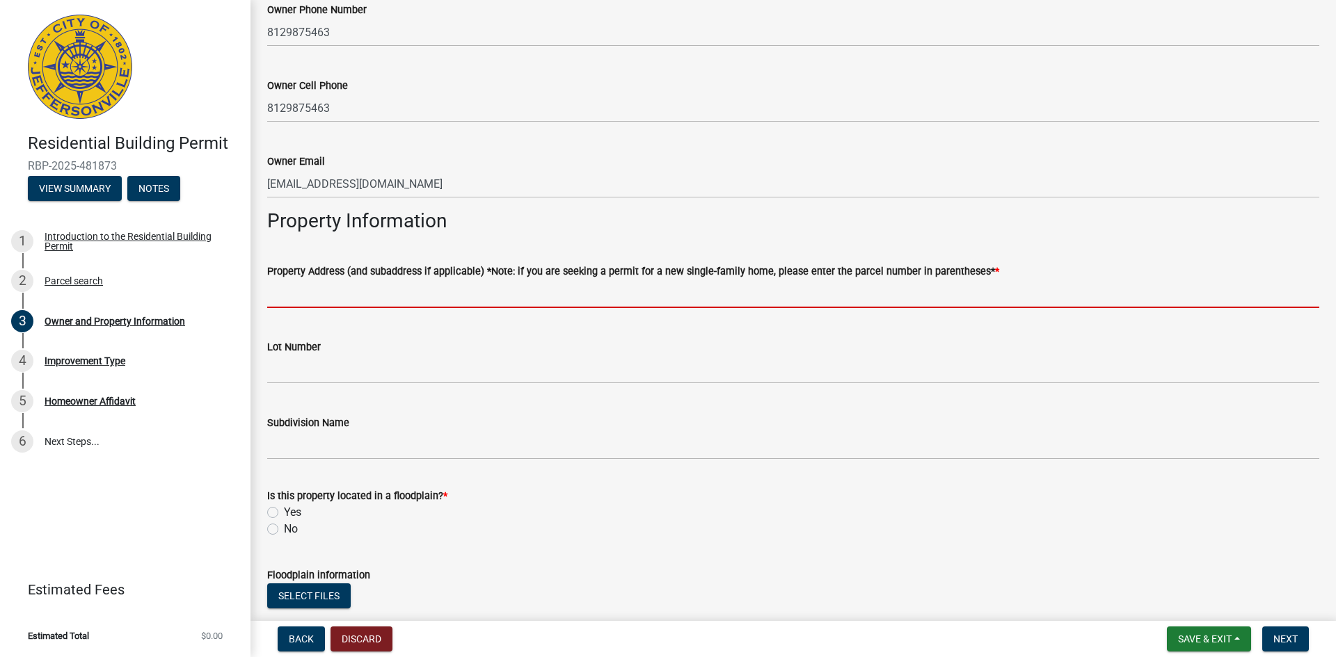
scroll to position [556, 0]
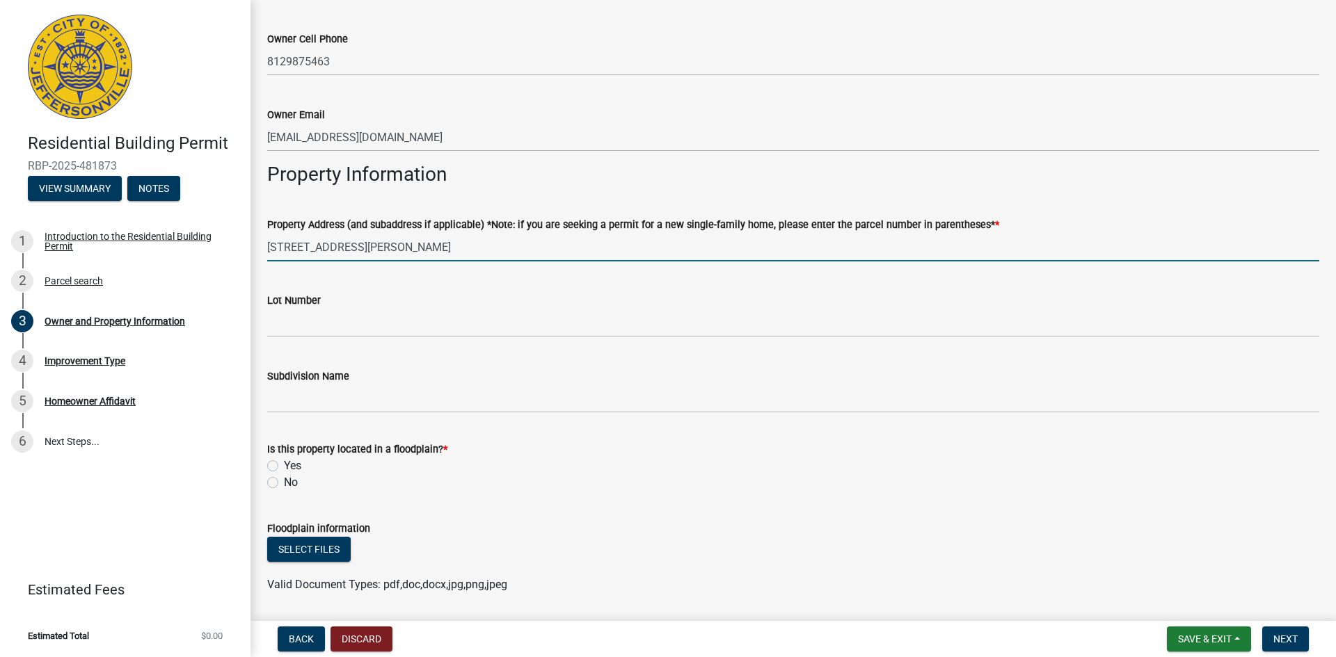
type input "[STREET_ADDRESS][PERSON_NAME]"
click at [284, 462] on label "Yes" at bounding box center [292, 466] width 17 height 17
click at [284, 462] on input "Yes" at bounding box center [288, 462] width 9 height 9
radio input "true"
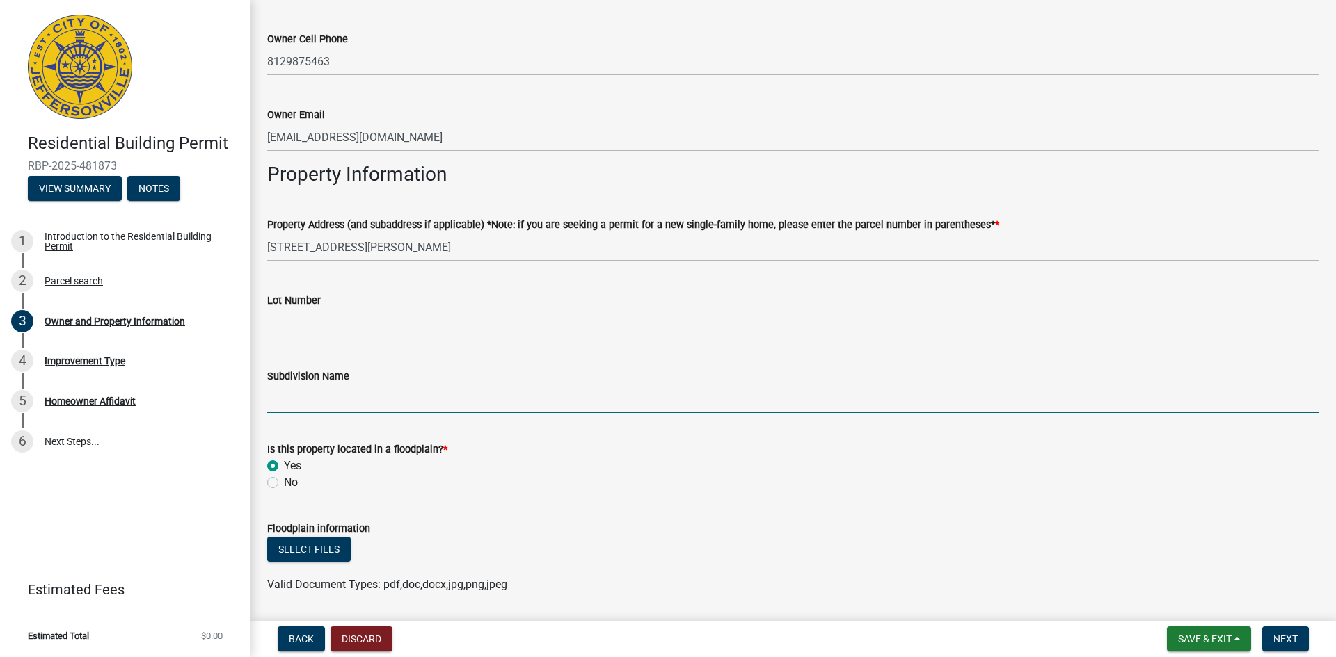
click at [328, 396] on input "Subdivision Name" at bounding box center [793, 399] width 1052 height 29
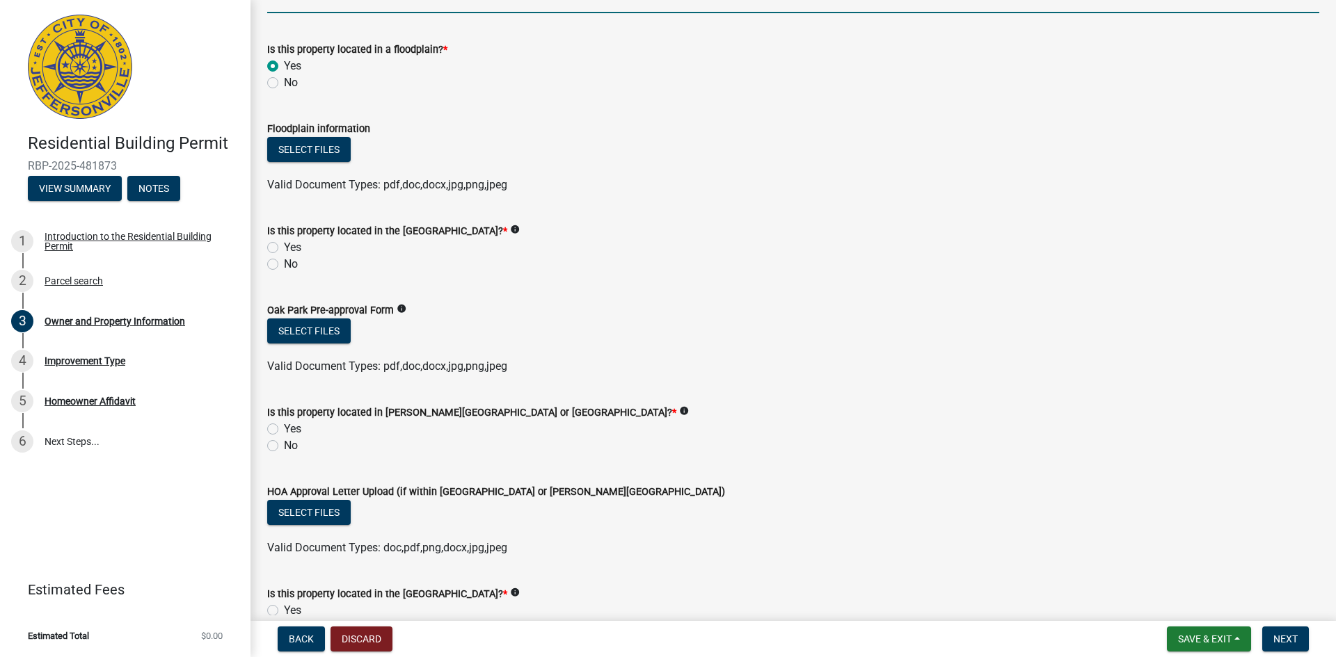
scroll to position [974, 0]
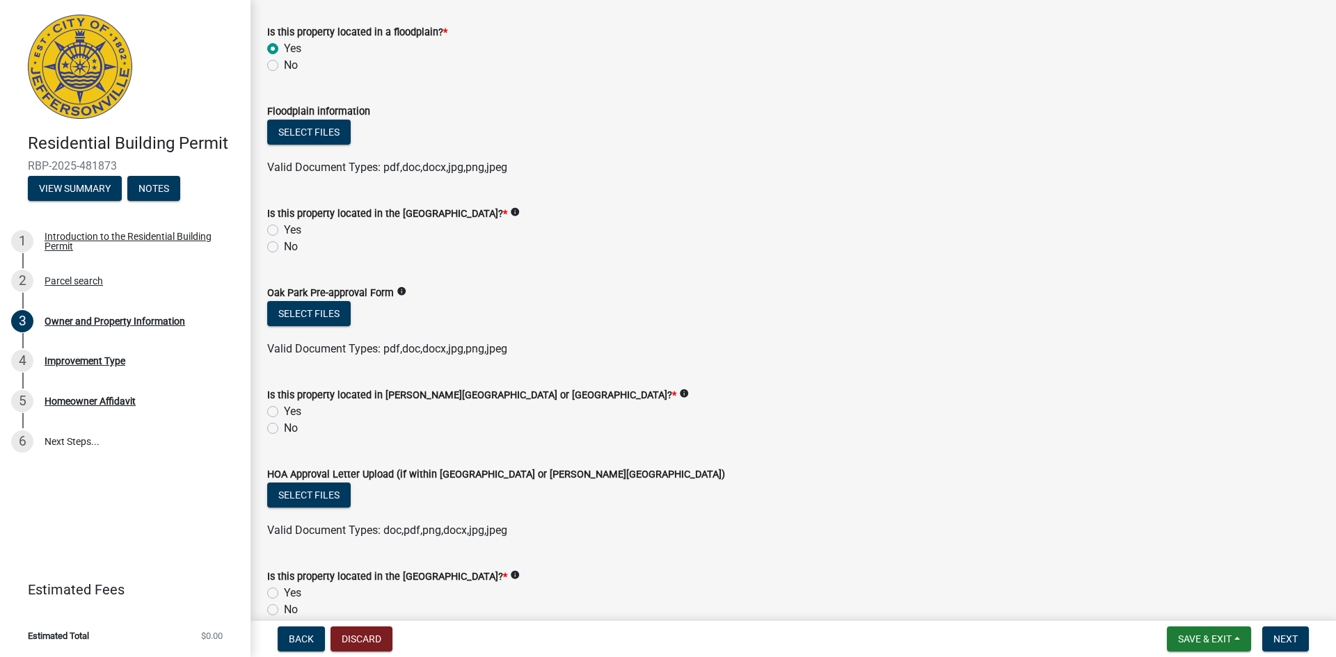
click at [278, 426] on div "No" at bounding box center [793, 428] width 1052 height 17
click at [284, 427] on label "No" at bounding box center [291, 428] width 14 height 17
click at [284, 427] on input "No" at bounding box center [288, 424] width 9 height 9
radio input "true"
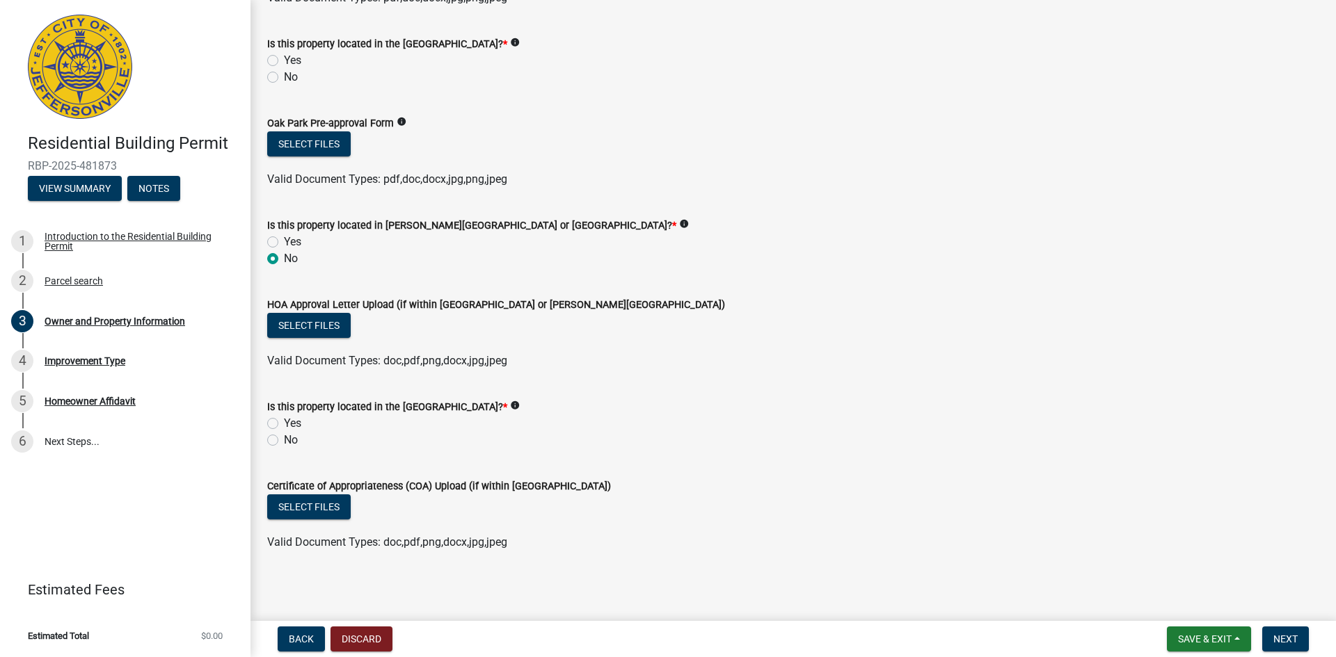
scroll to position [1146, 0]
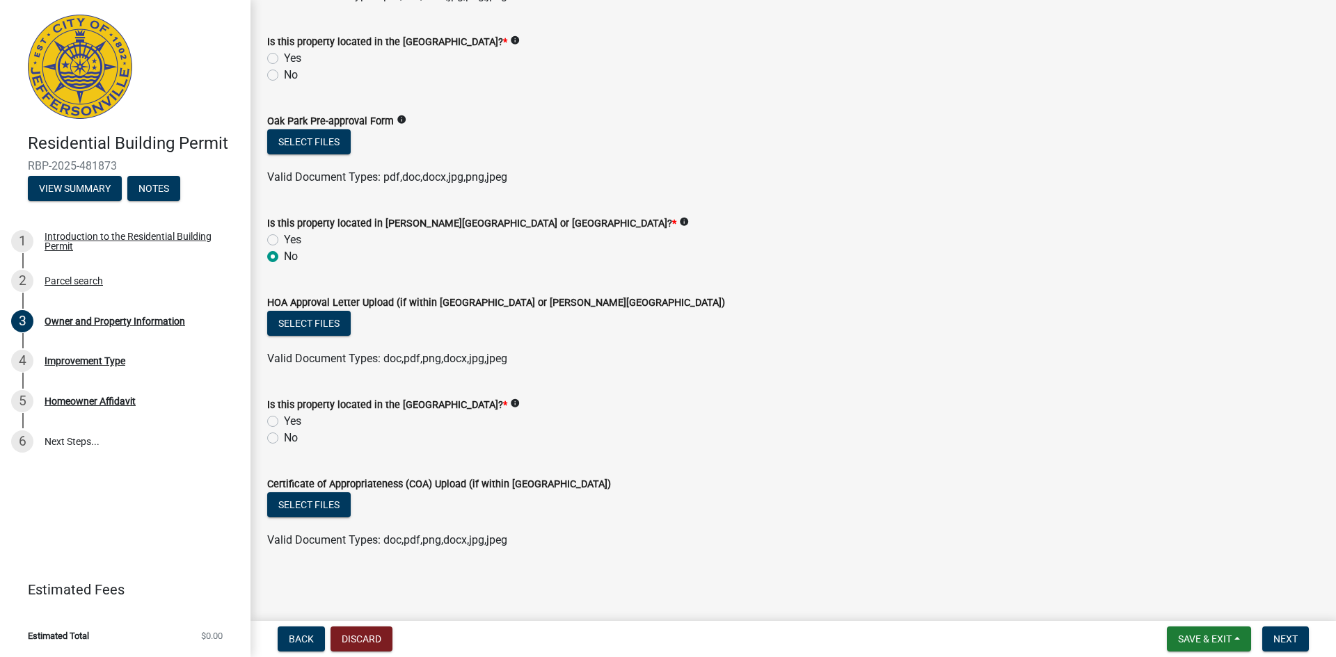
click at [284, 435] on label "No" at bounding box center [291, 438] width 14 height 17
click at [284, 435] on input "No" at bounding box center [288, 434] width 9 height 9
radio input "true"
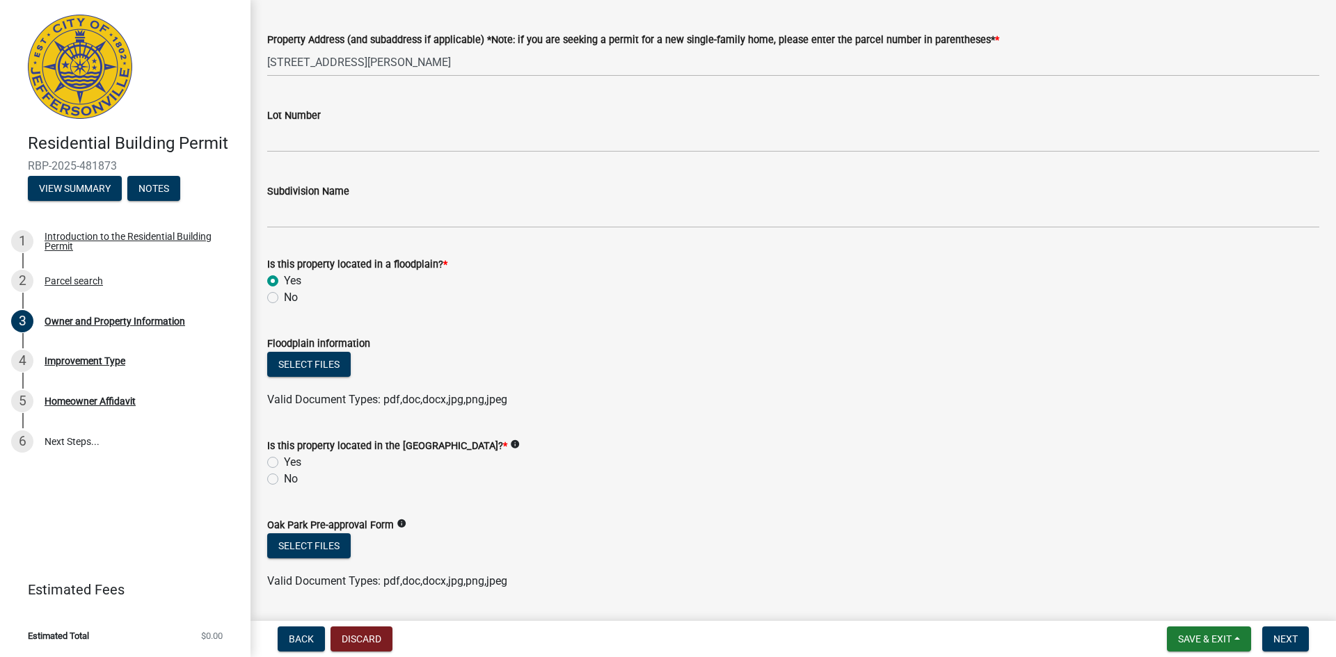
scroll to position [728, 0]
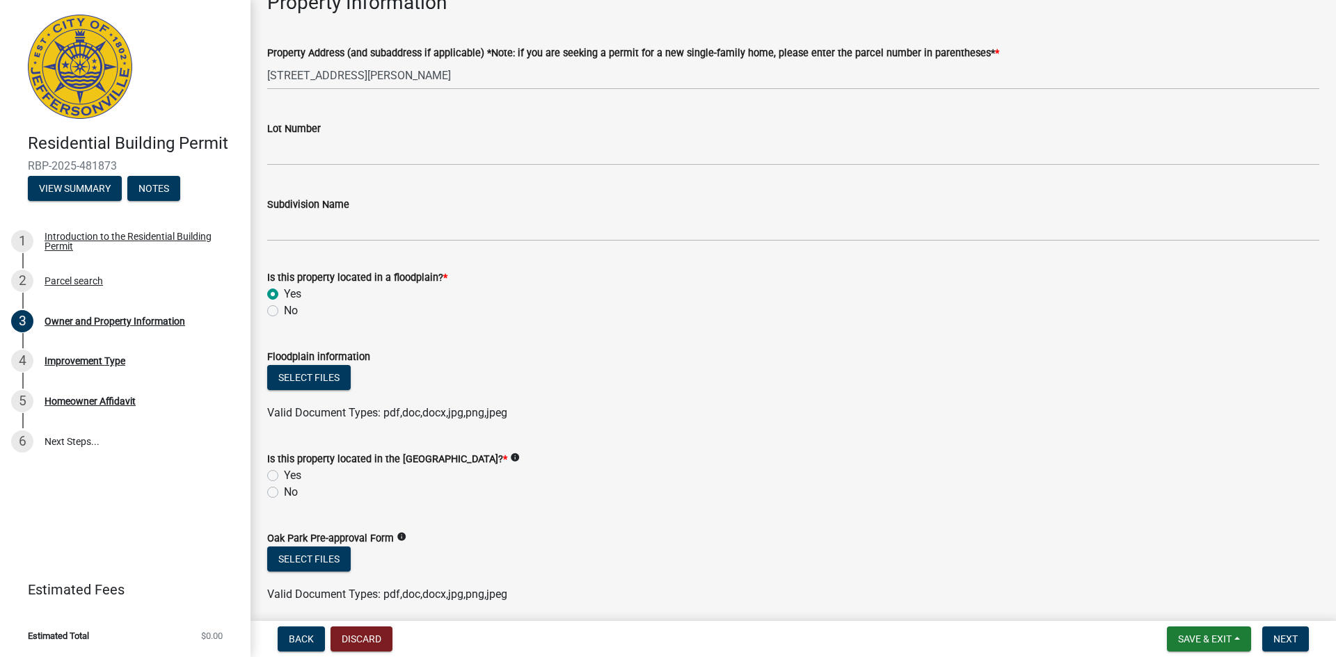
click at [284, 476] on label "Yes" at bounding box center [292, 475] width 17 height 17
click at [284, 476] on input "Yes" at bounding box center [288, 471] width 9 height 9
radio input "true"
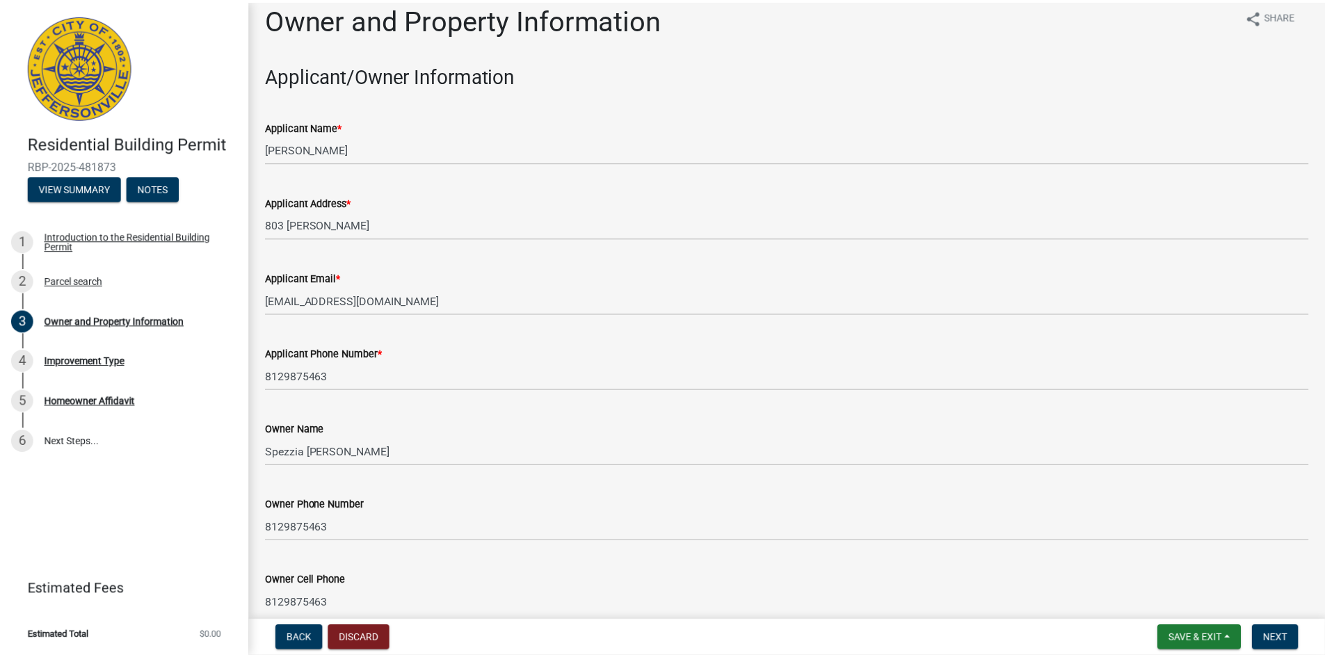
scroll to position [0, 0]
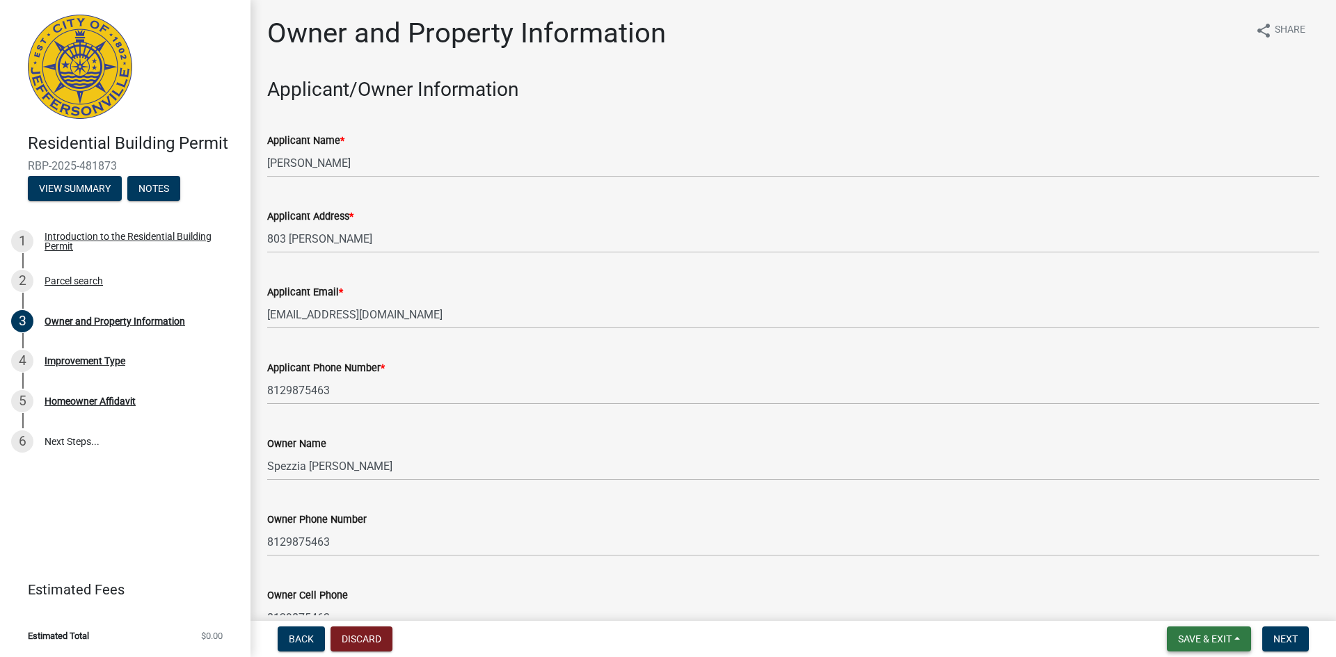
click at [1216, 636] on span "Save & Exit" at bounding box center [1205, 639] width 54 height 11
click at [1187, 602] on button "Save & Exit" at bounding box center [1194, 602] width 111 height 33
